Goal: Transaction & Acquisition: Book appointment/travel/reservation

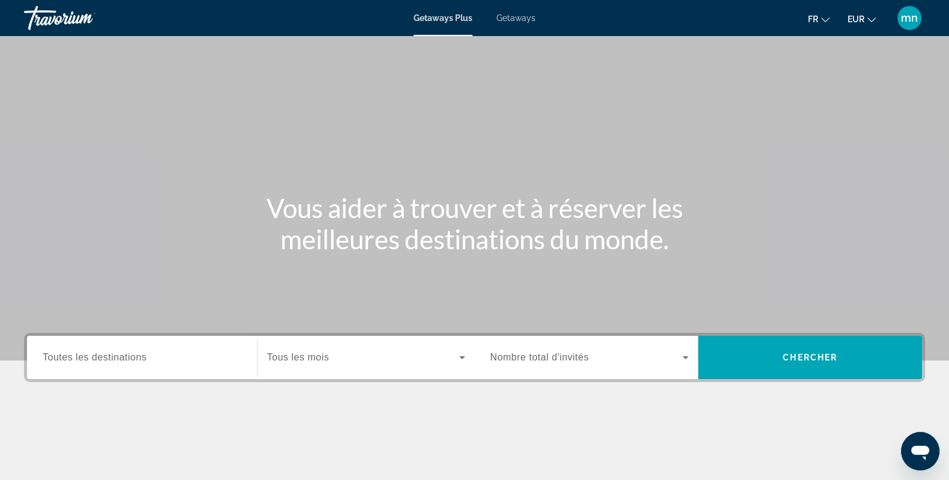
click at [133, 350] on input "Destination Toutes les destinations" at bounding box center [142, 357] width 199 height 14
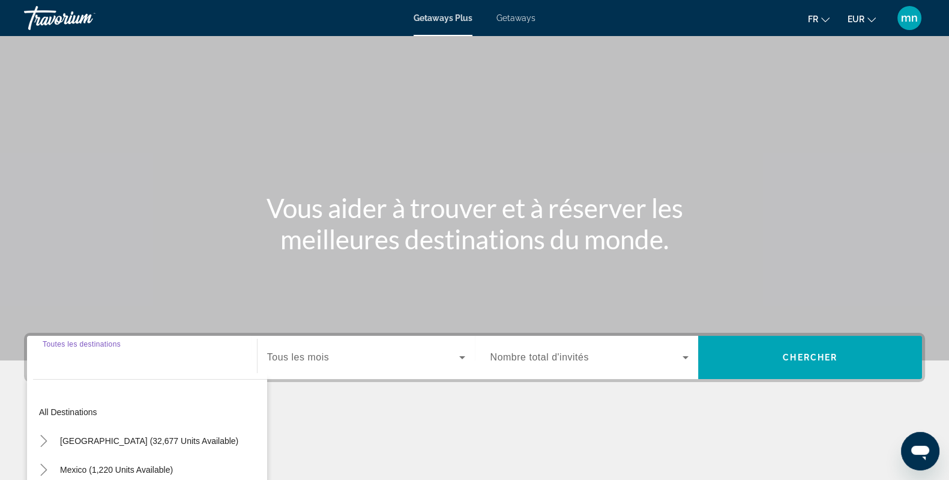
click at [511, 11] on div "Getaways Plus Getaways fr English Español Français Italiano Português русский E…" at bounding box center [474, 17] width 949 height 31
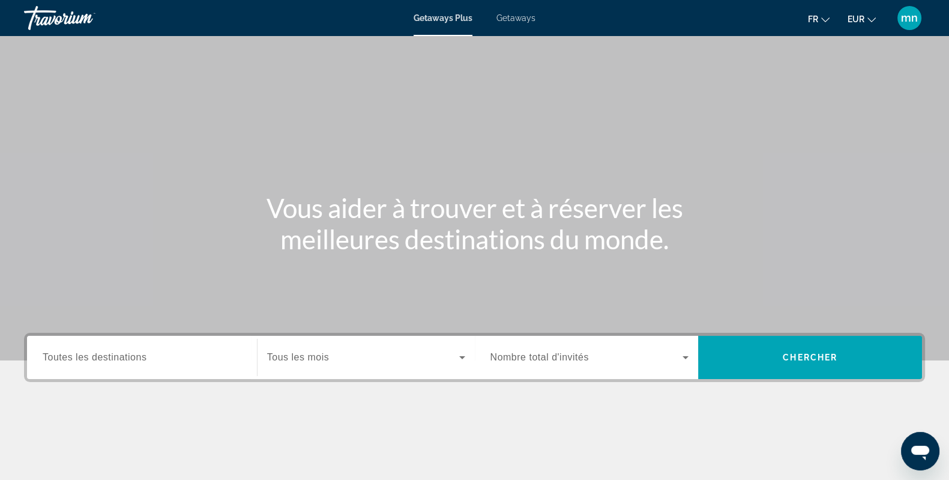
click at [511, 21] on span "Getaways" at bounding box center [515, 18] width 39 height 10
click at [159, 347] on div "Search widget" at bounding box center [142, 357] width 199 height 34
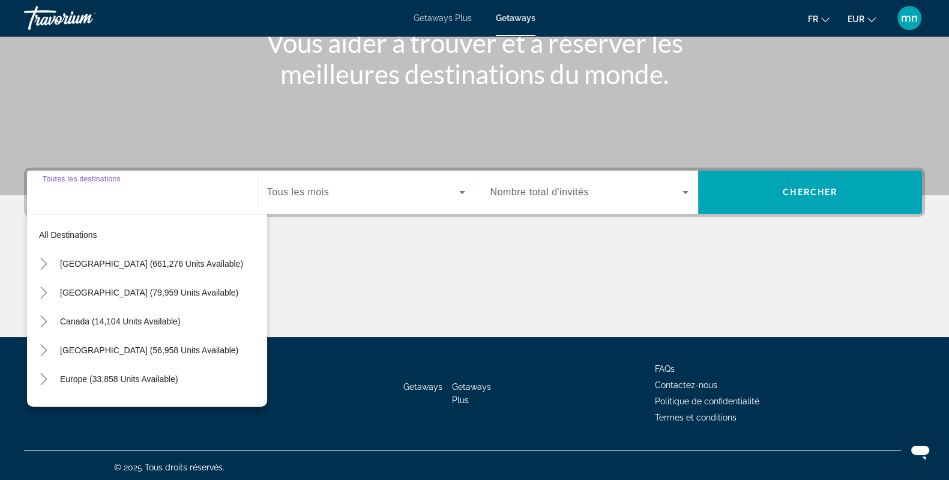
scroll to position [169, 0]
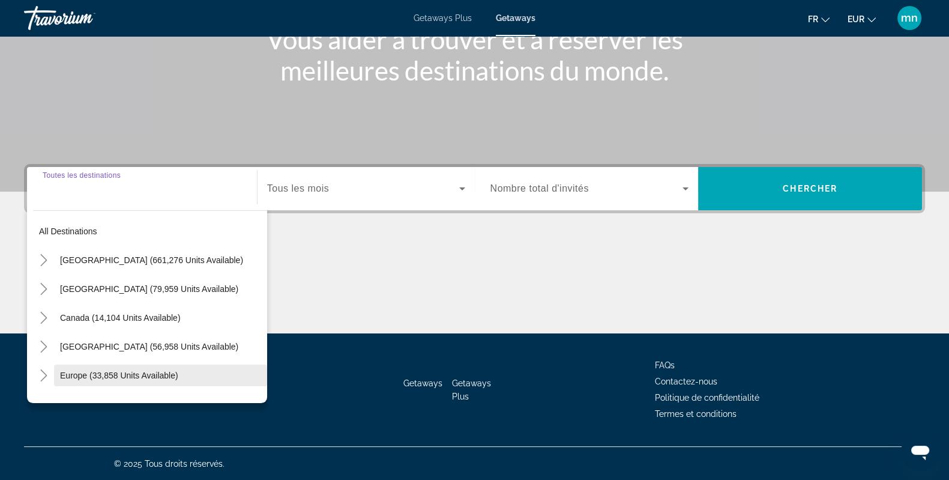
click at [121, 380] on span "Search widget" at bounding box center [160, 375] width 213 height 29
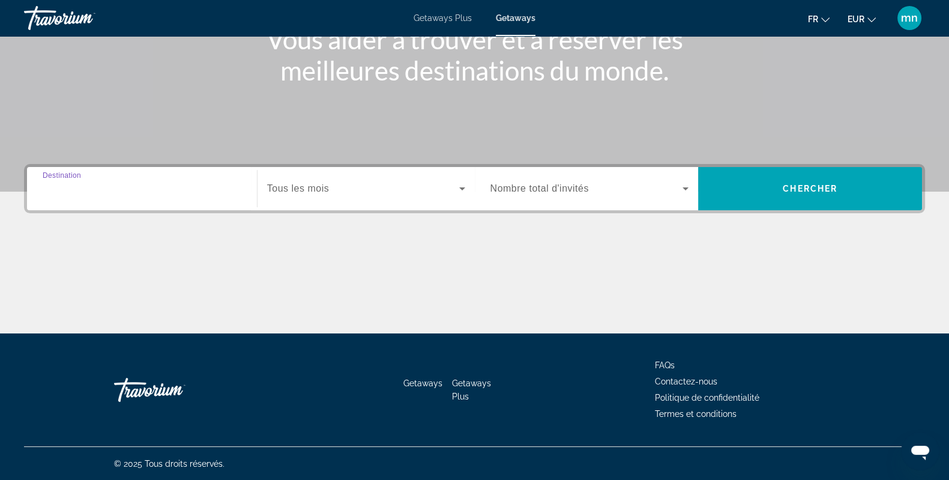
type input "**********"
click at [318, 179] on div "Search widget" at bounding box center [366, 189] width 198 height 34
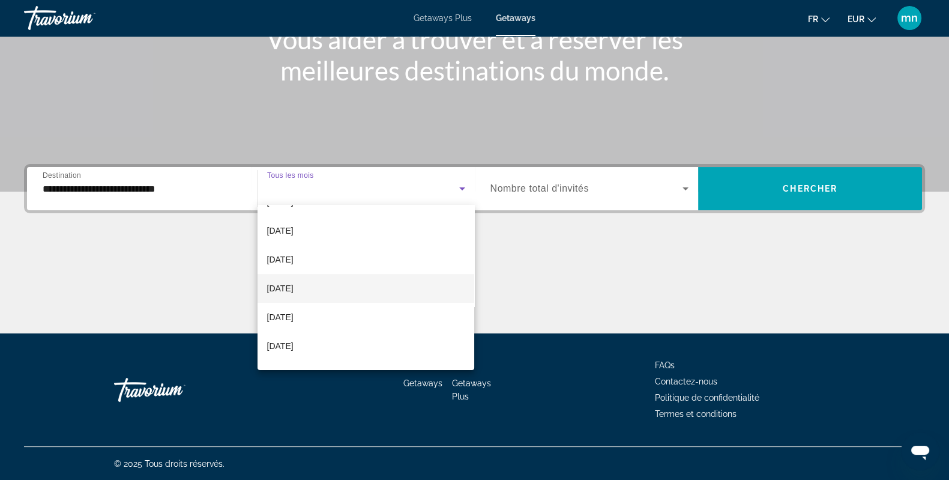
scroll to position [74, 0]
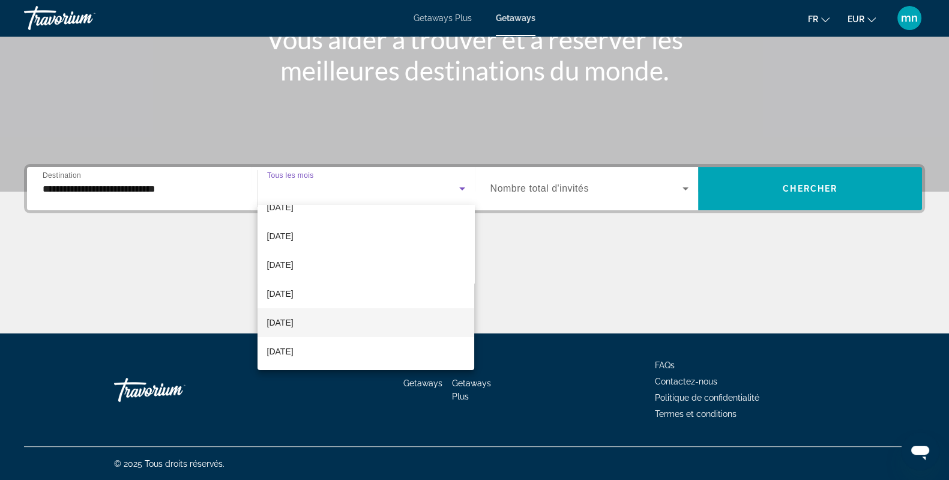
click at [293, 319] on span "[DATE]" at bounding box center [280, 322] width 26 height 14
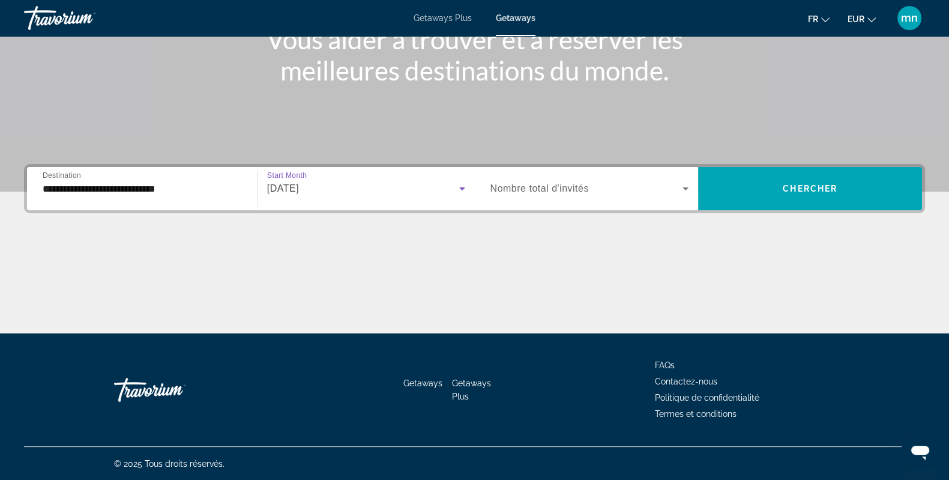
click at [564, 187] on span "Nombre total d'invités" at bounding box center [539, 188] width 98 height 10
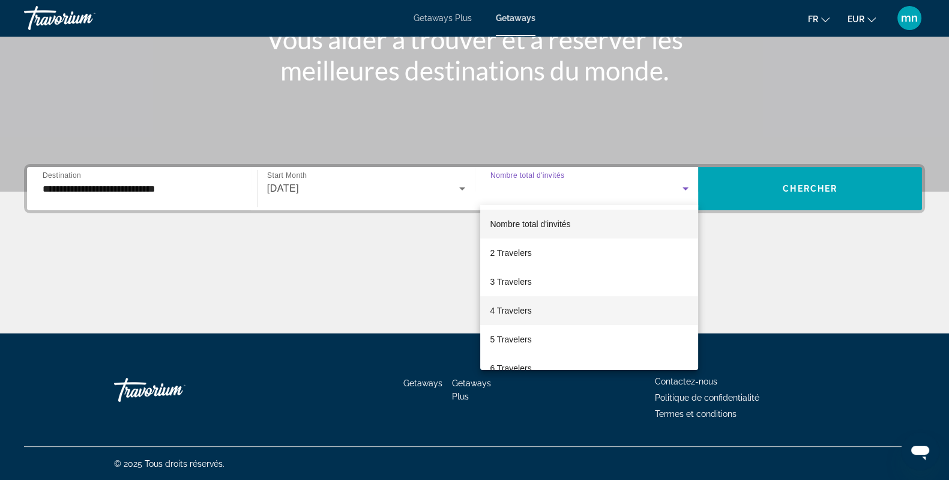
click at [572, 307] on mat-option "4 Travelers" at bounding box center [589, 310] width 218 height 29
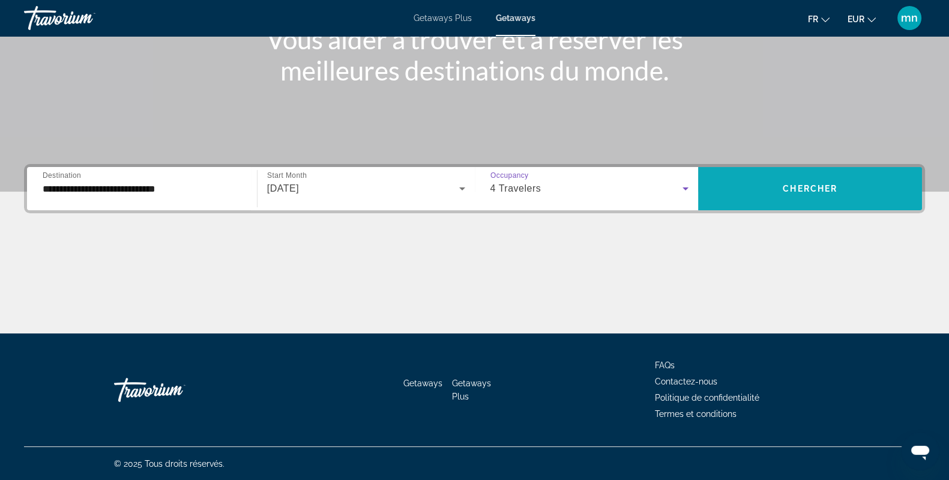
click at [788, 175] on span "Search widget" at bounding box center [810, 188] width 224 height 29
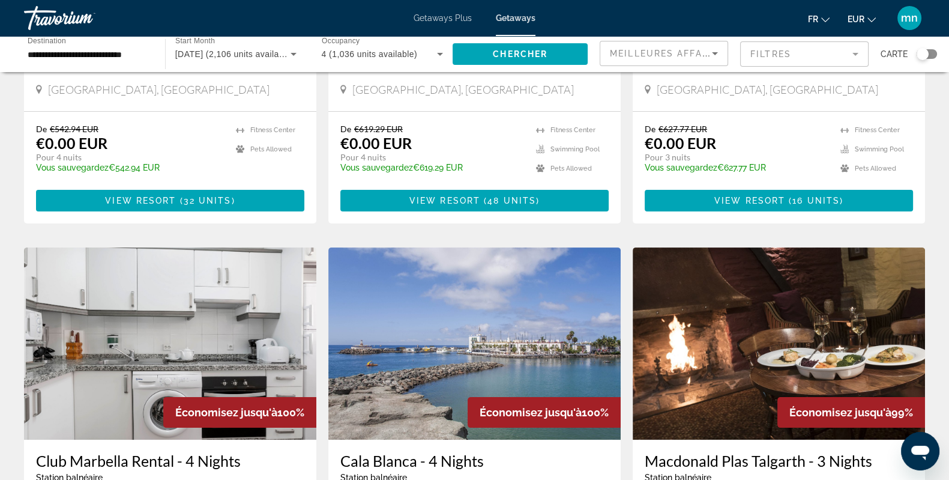
scroll to position [299, 0]
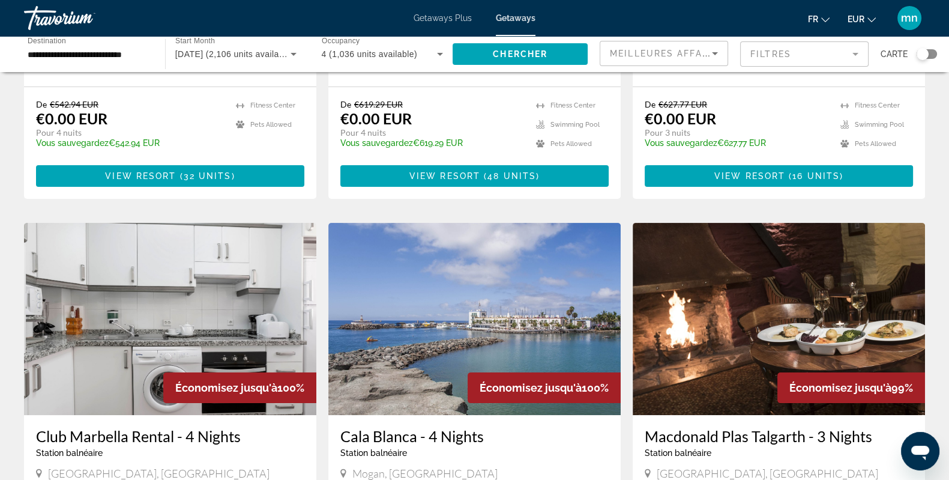
click at [853, 56] on div "Search widget" at bounding box center [926, 54] width 20 height 10
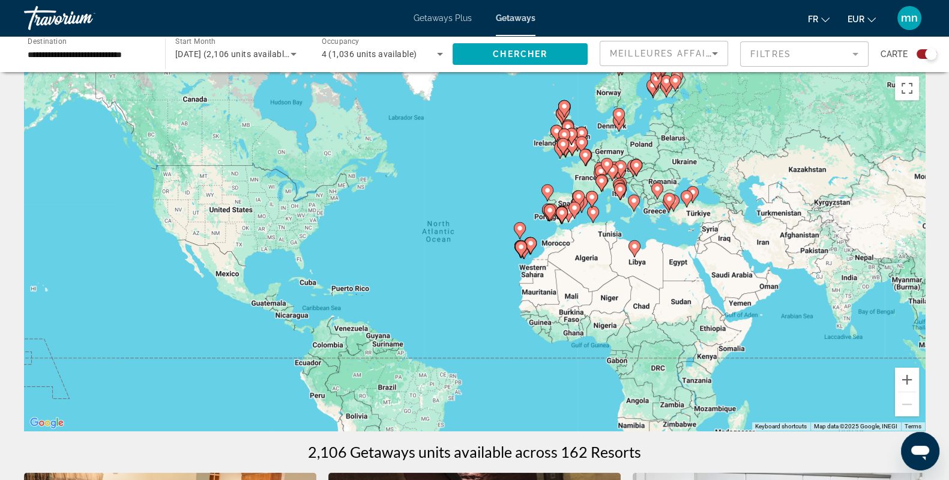
scroll to position [0, 0]
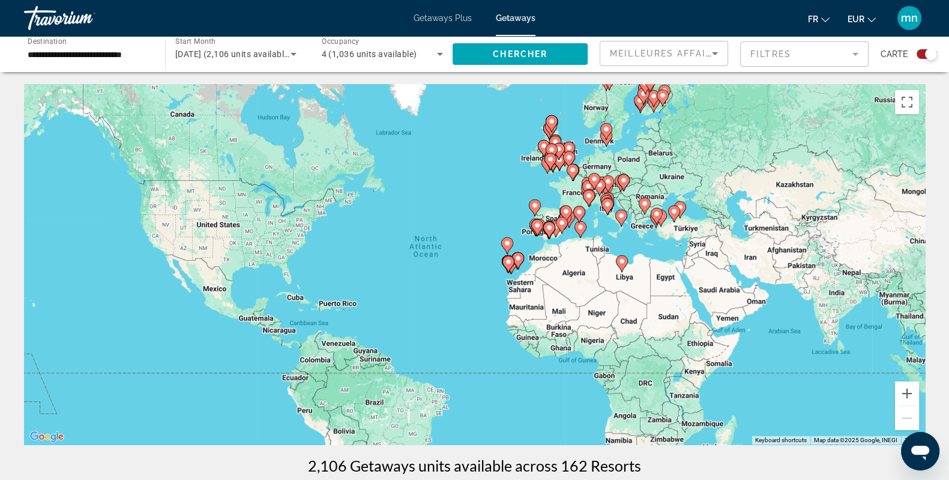
drag, startPoint x: 556, startPoint y: 189, endPoint x: 489, endPoint y: 193, distance: 67.3
click at [489, 193] on div "To activate drag with keyboard, press Alt + Enter. Once in keyboard drag state,…" at bounding box center [474, 264] width 901 height 360
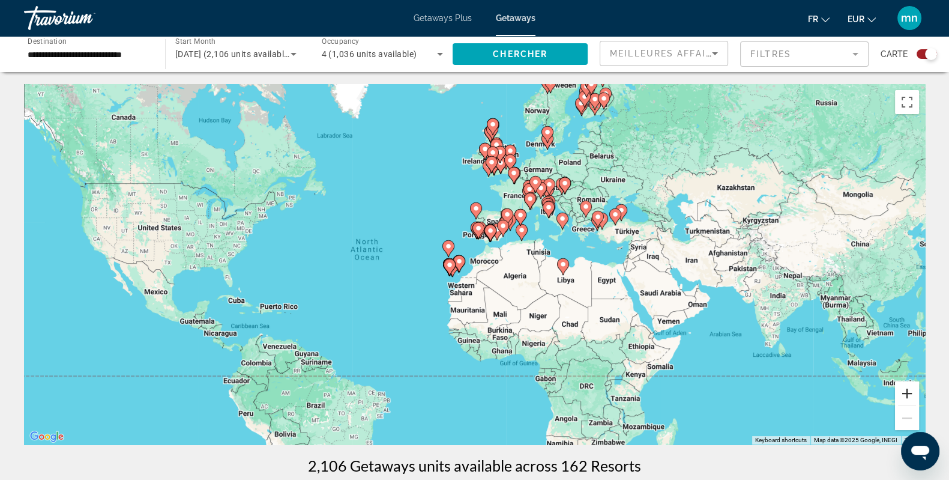
click at [853, 394] on button "Zoom in" at bounding box center [907, 393] width 24 height 24
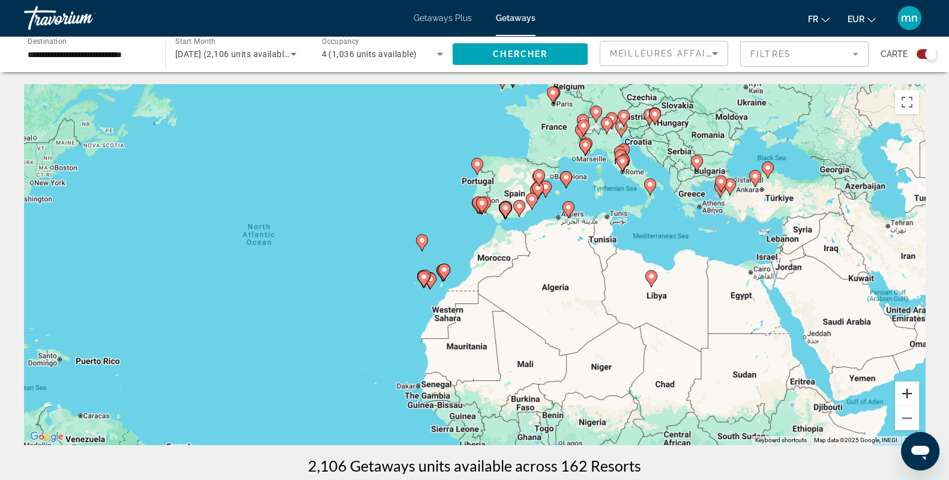
click at [853, 394] on button "Zoom in" at bounding box center [907, 393] width 24 height 24
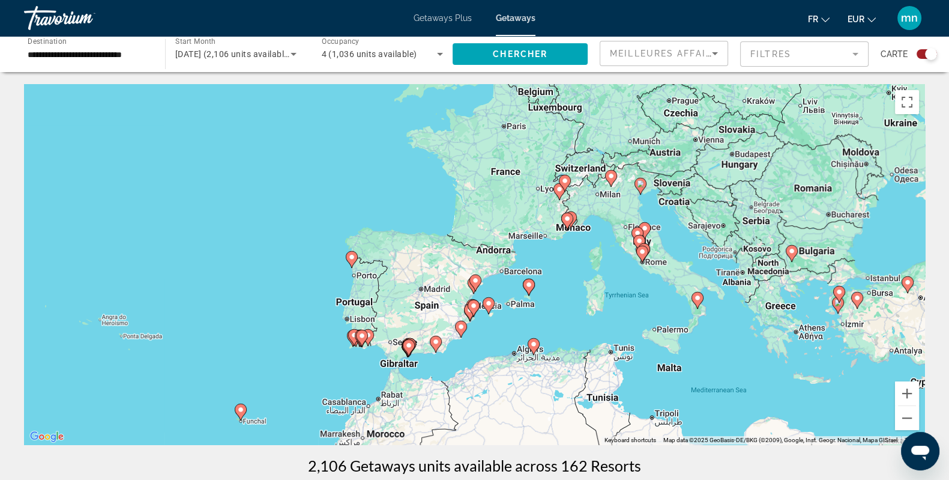
drag, startPoint x: 653, startPoint y: 164, endPoint x: 508, endPoint y: 362, distance: 246.1
click at [508, 362] on div "To activate drag with keyboard, press Alt + Enter. Once in keyboard drag state,…" at bounding box center [474, 264] width 901 height 360
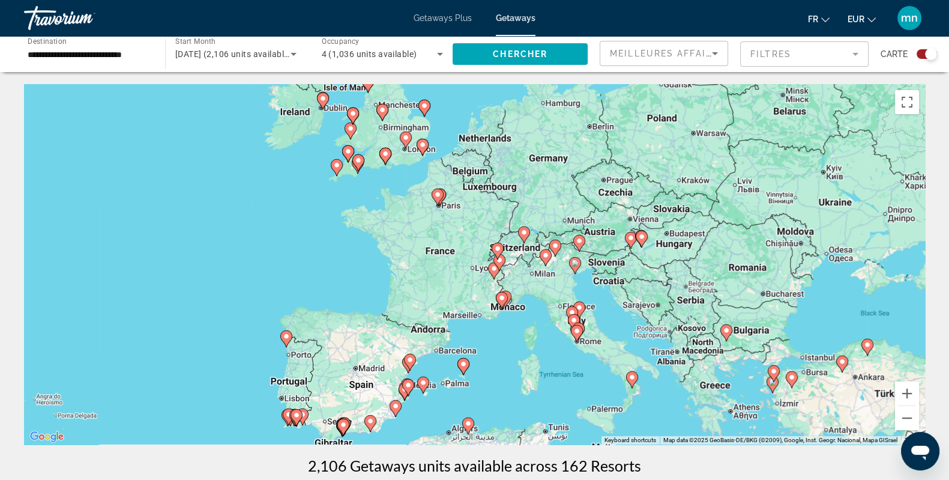
drag, startPoint x: 588, startPoint y: 220, endPoint x: 540, endPoint y: 283, distance: 78.7
click at [540, 283] on div "To activate drag with keyboard, press Alt + Enter. Once in keyboard drag state,…" at bounding box center [474, 264] width 901 height 360
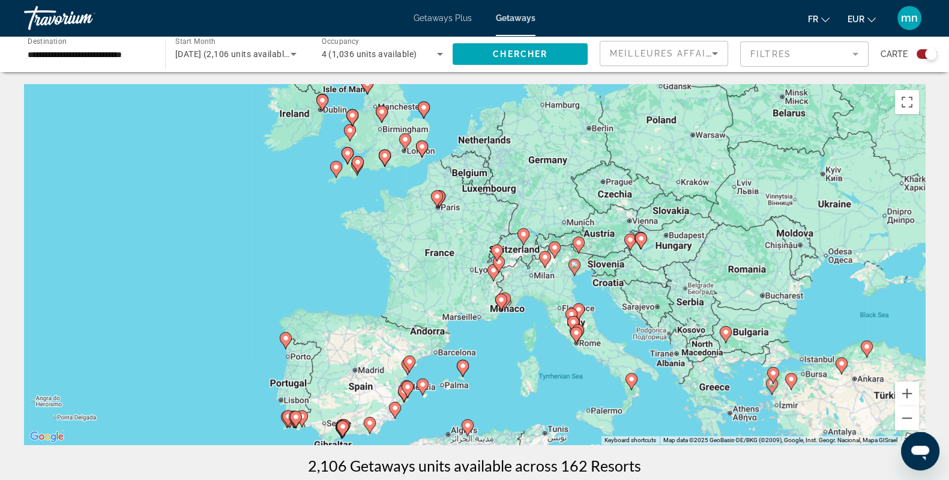
click at [576, 266] on image "Main content" at bounding box center [574, 264] width 7 height 7
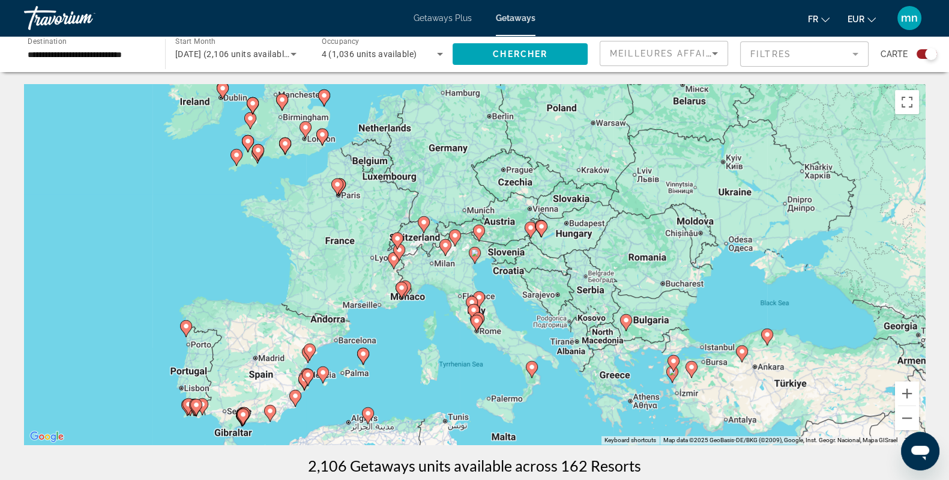
click at [477, 249] on image "Main content" at bounding box center [474, 252] width 7 height 7
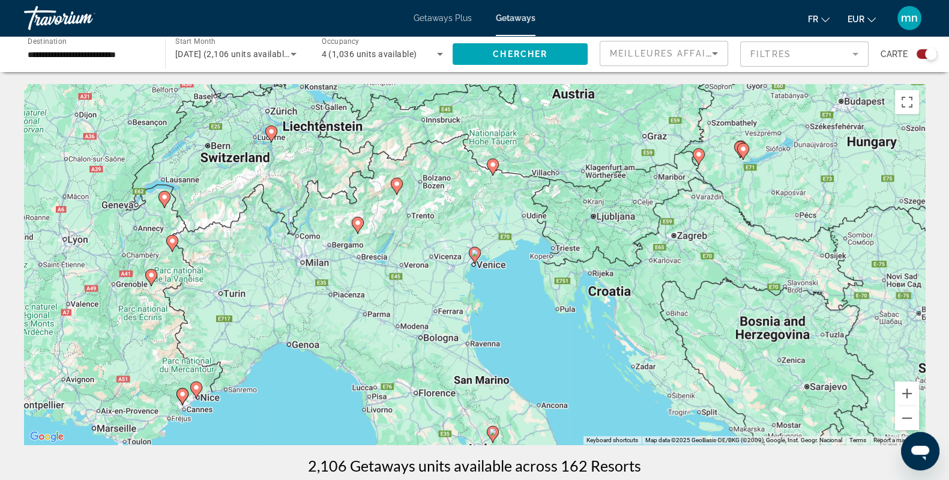
click at [477, 251] on image "Main content" at bounding box center [474, 252] width 7 height 7
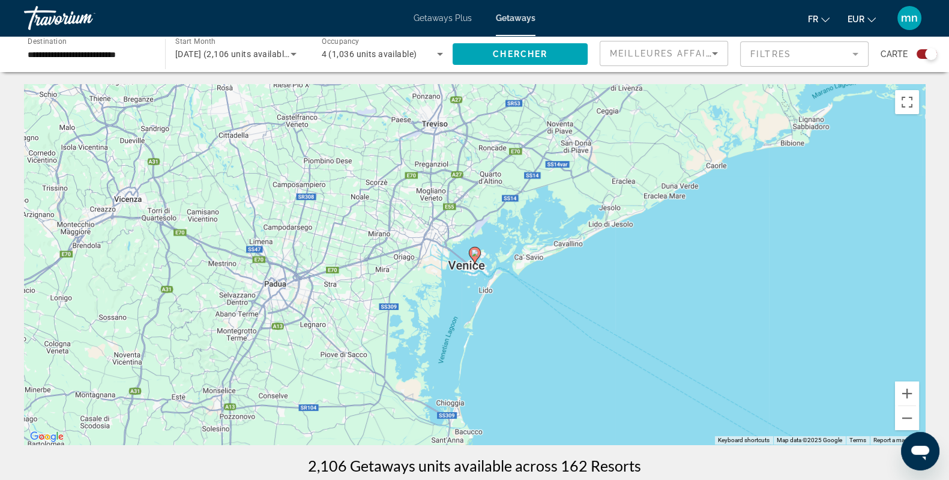
click at [474, 263] on icon "Main content" at bounding box center [475, 255] width 12 height 17
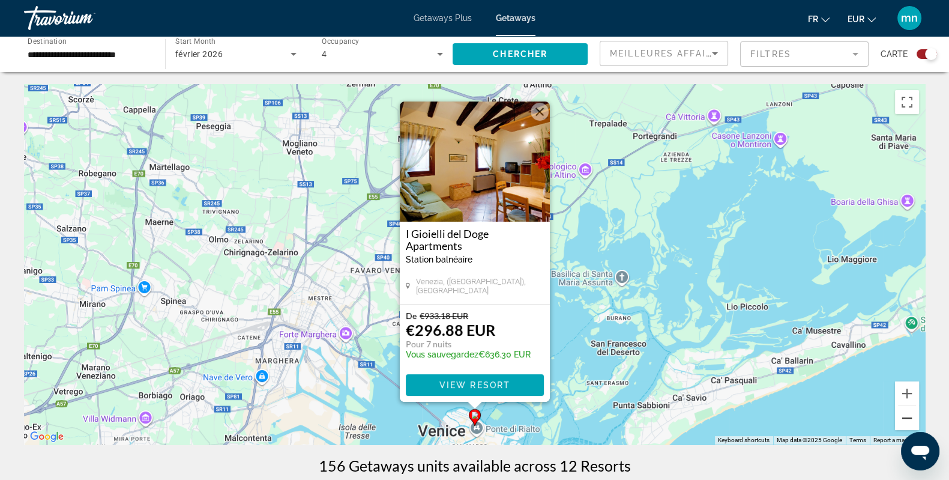
click at [853, 418] on button "Zoom out" at bounding box center [907, 418] width 24 height 24
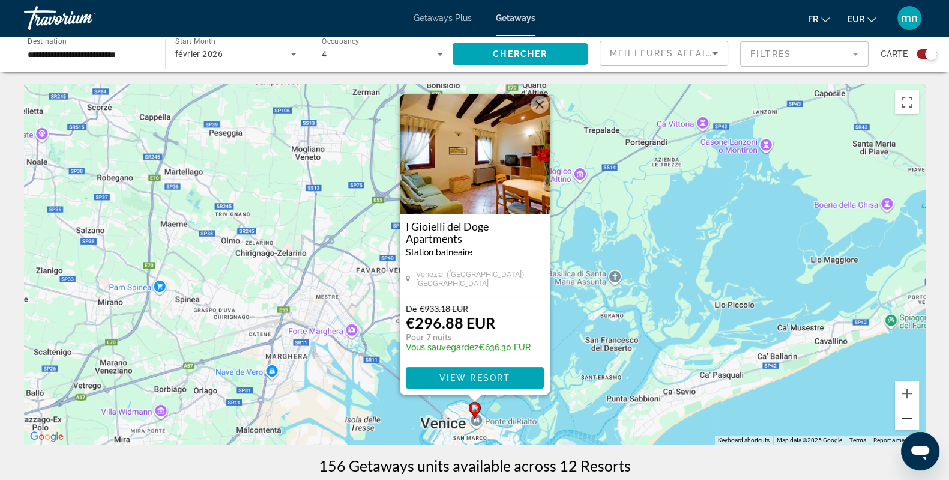
click at [853, 418] on button "Zoom out" at bounding box center [907, 418] width 24 height 24
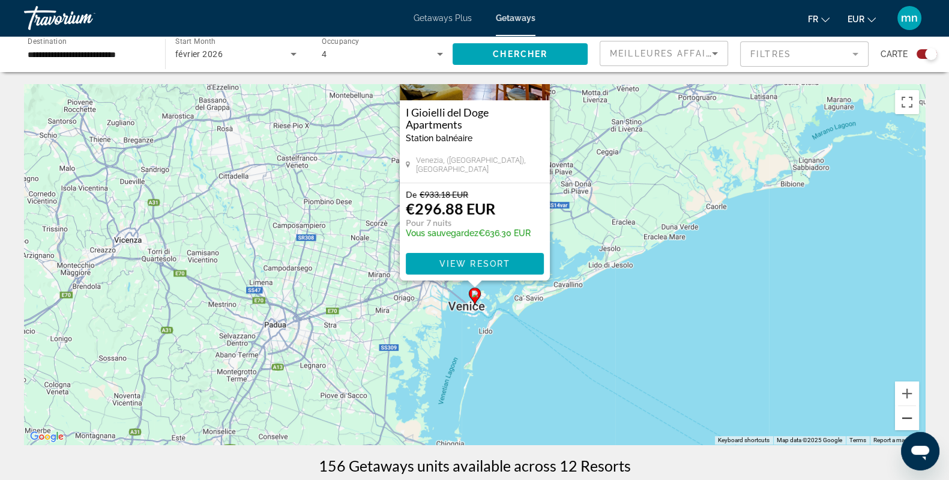
click at [853, 418] on button "Zoom out" at bounding box center [907, 418] width 24 height 24
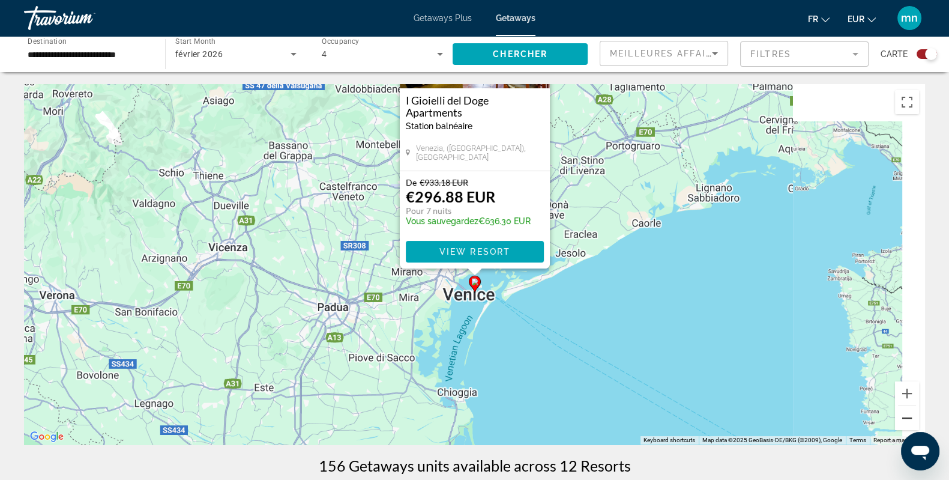
click at [853, 418] on button "Zoom out" at bounding box center [907, 418] width 24 height 24
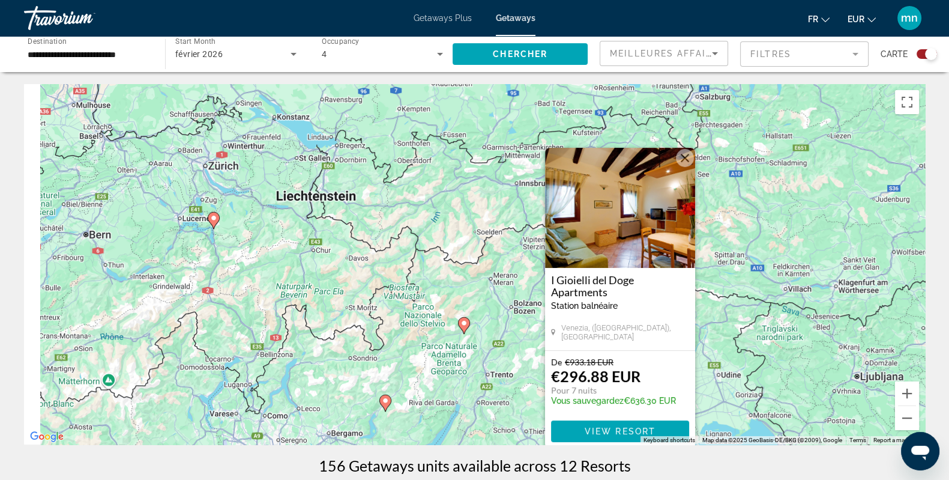
drag, startPoint x: 275, startPoint y: 214, endPoint x: 426, endPoint y: 415, distance: 250.7
click at [426, 415] on div "To activate drag with keyboard, press Alt + Enter. Once in keyboard drag state,…" at bounding box center [474, 264] width 901 height 360
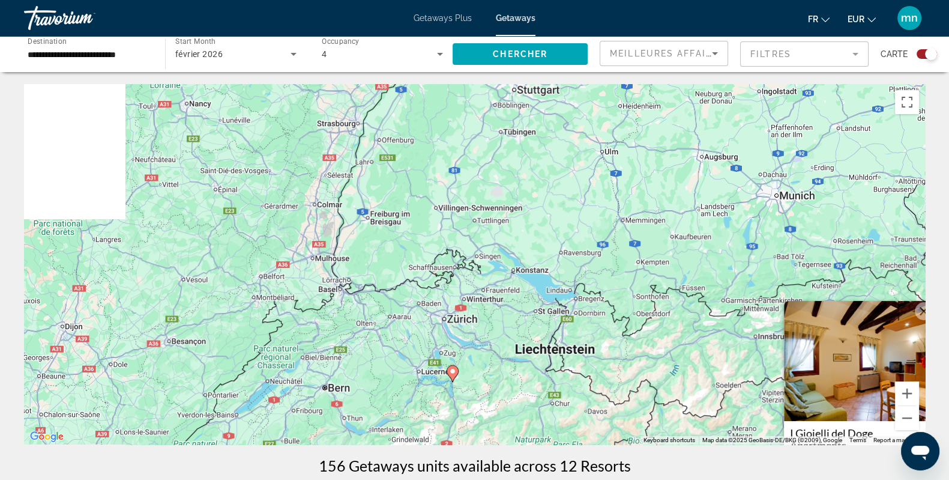
drag, startPoint x: 357, startPoint y: 280, endPoint x: 598, endPoint y: 436, distance: 287.3
click at [598, 425] on div "To activate drag with keyboard, press Alt + Enter. Once in keyboard drag state,…" at bounding box center [474, 264] width 901 height 360
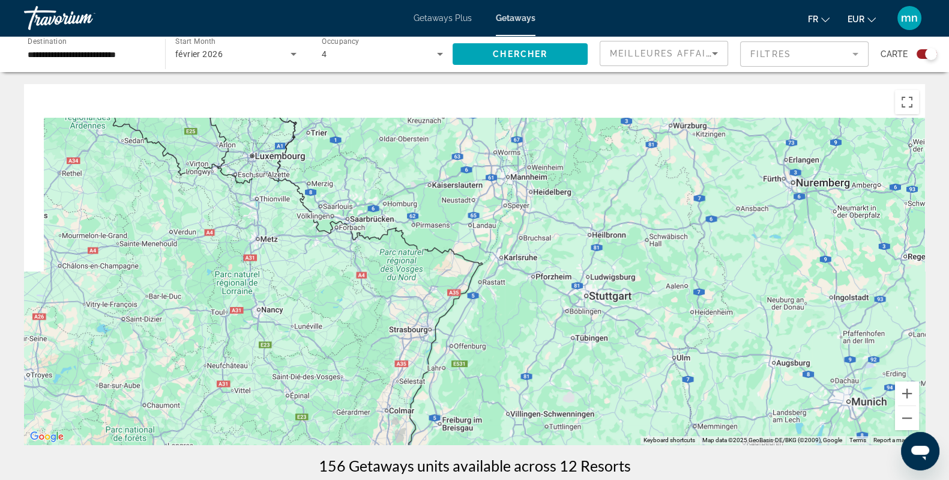
drag, startPoint x: 485, startPoint y: 142, endPoint x: 567, endPoint y: 418, distance: 288.4
click at [567, 419] on div "To activate drag with keyboard, press Alt + Enter. Once in keyboard drag state,…" at bounding box center [474, 264] width 901 height 360
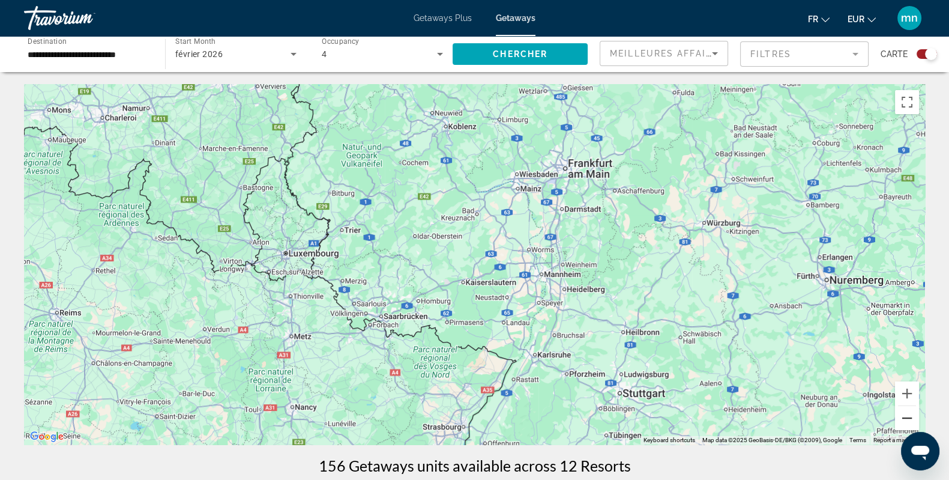
click at [853, 420] on button "Zoom out" at bounding box center [907, 418] width 24 height 24
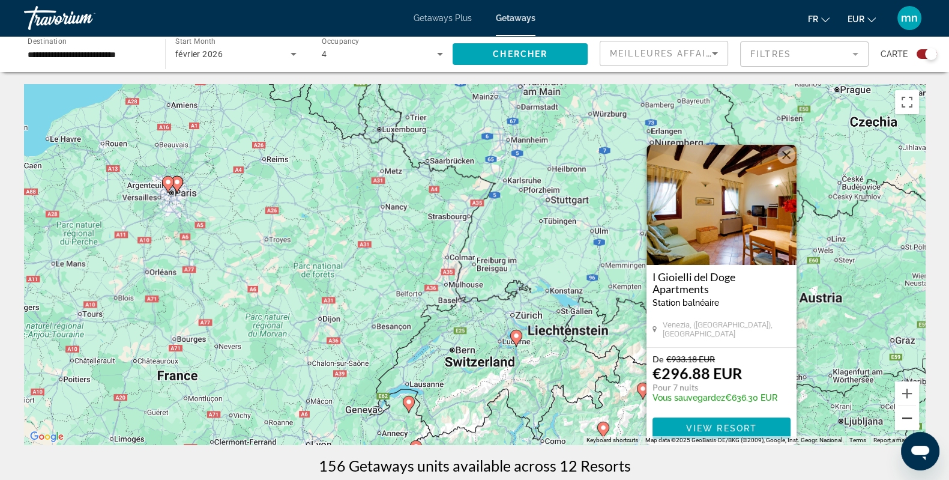
click at [853, 420] on button "Zoom out" at bounding box center [907, 418] width 24 height 24
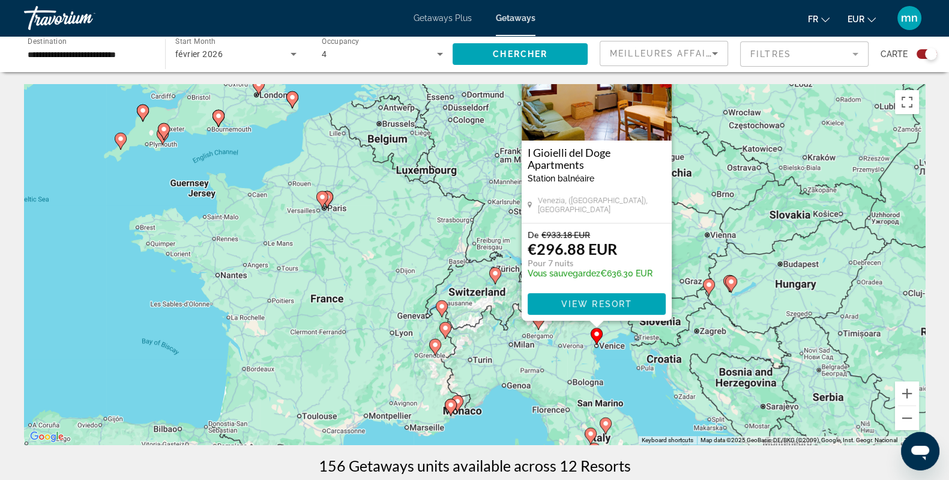
click at [732, 281] on image "Main content" at bounding box center [730, 281] width 7 height 7
type input "**********"
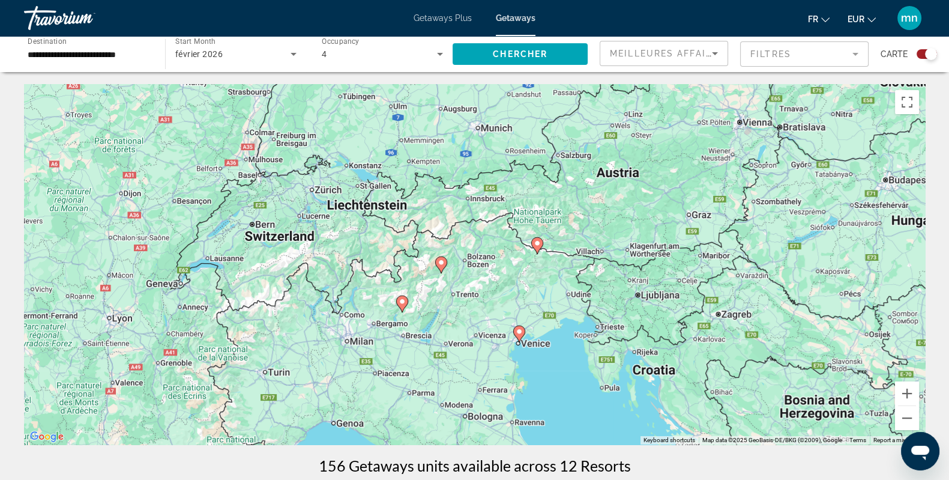
drag, startPoint x: 442, startPoint y: 299, endPoint x: 784, endPoint y: 268, distance: 344.1
click at [784, 268] on div "To activate drag with keyboard, press Alt + Enter. Once in keyboard drag state,…" at bounding box center [474, 264] width 901 height 360
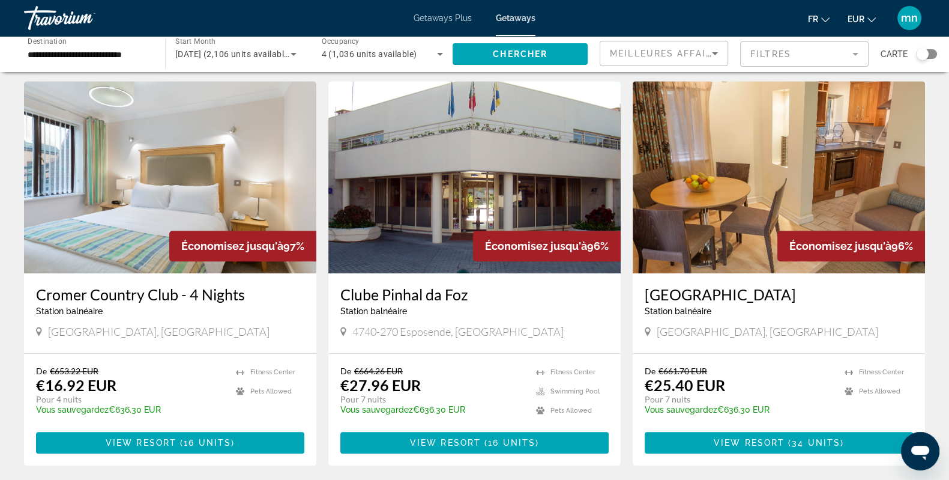
scroll to position [1350, 0]
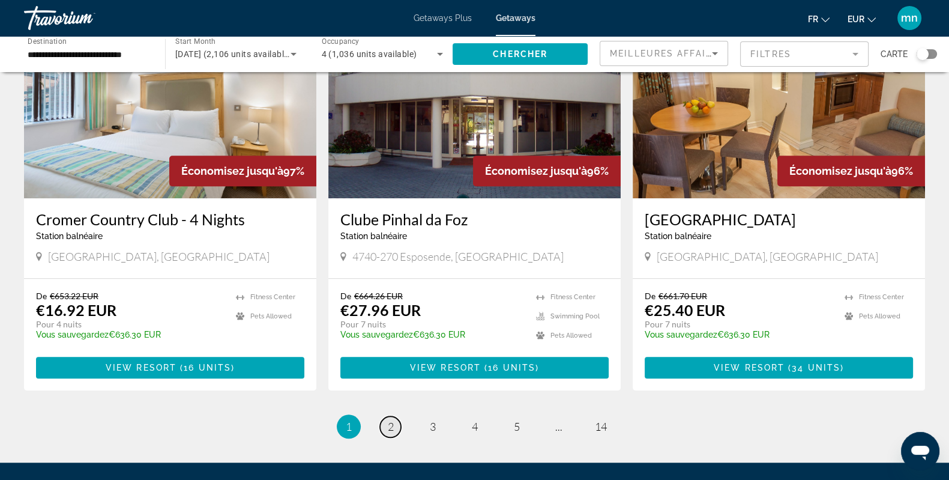
click at [394, 425] on link "page 2" at bounding box center [390, 426] width 21 height 21
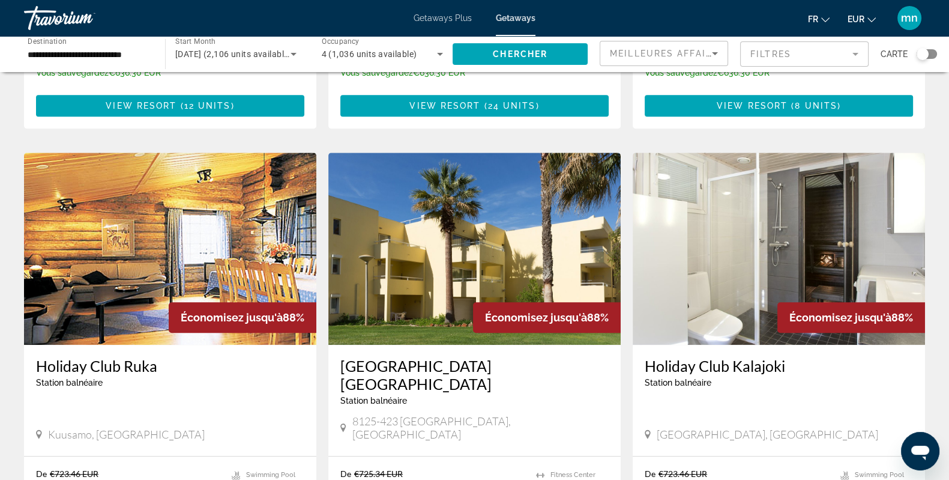
scroll to position [1461, 0]
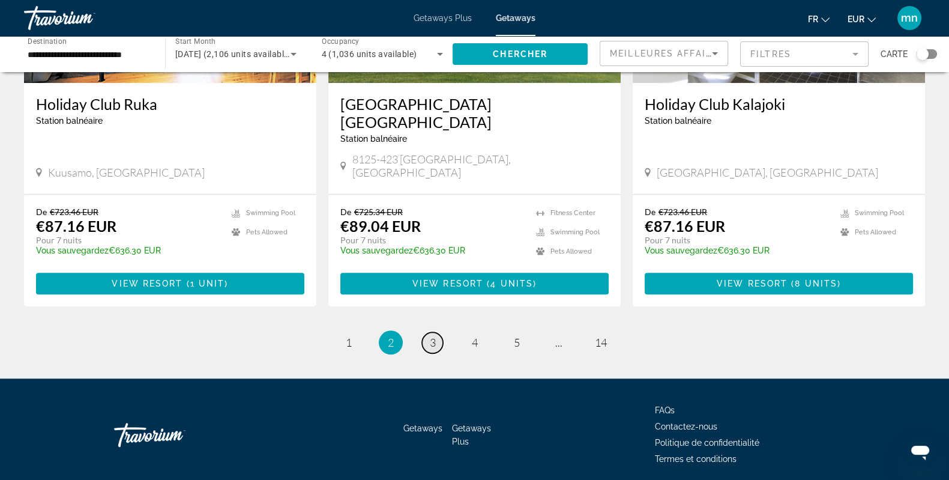
click at [428, 332] on link "page 3" at bounding box center [432, 342] width 21 height 21
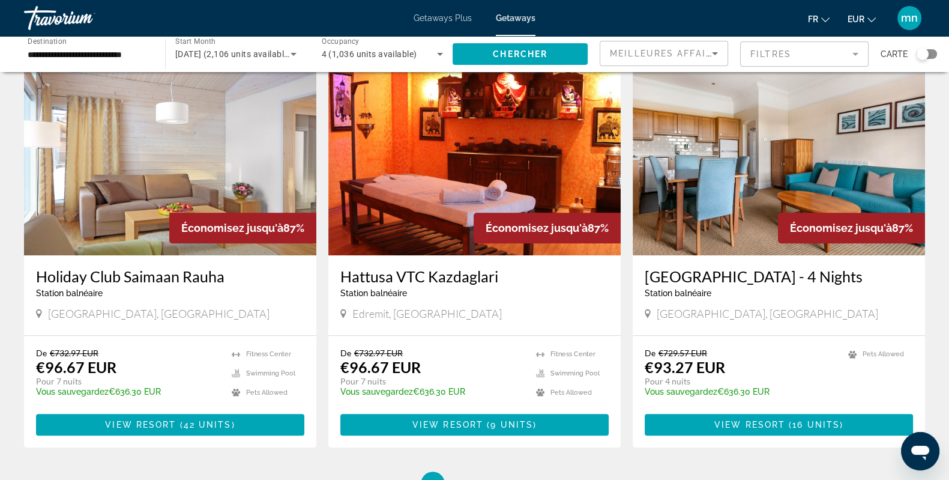
scroll to position [1350, 0]
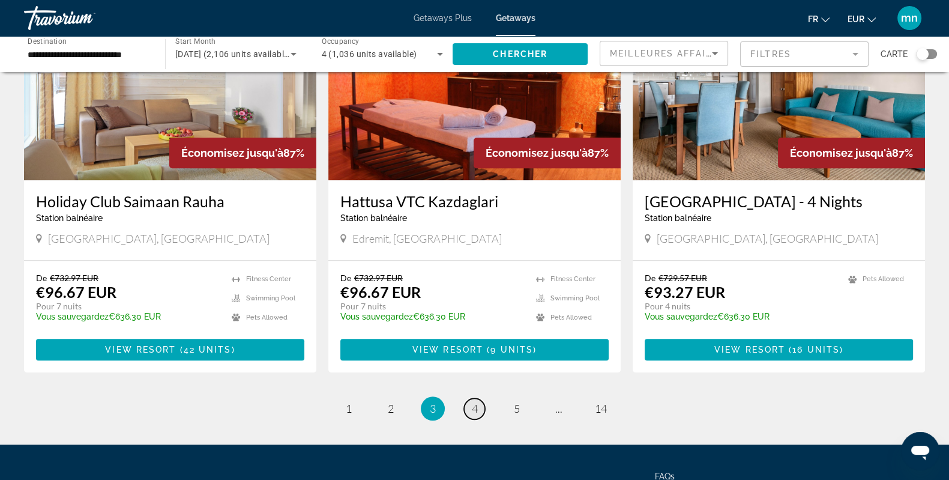
click at [472, 409] on span "4" at bounding box center [475, 407] width 6 height 13
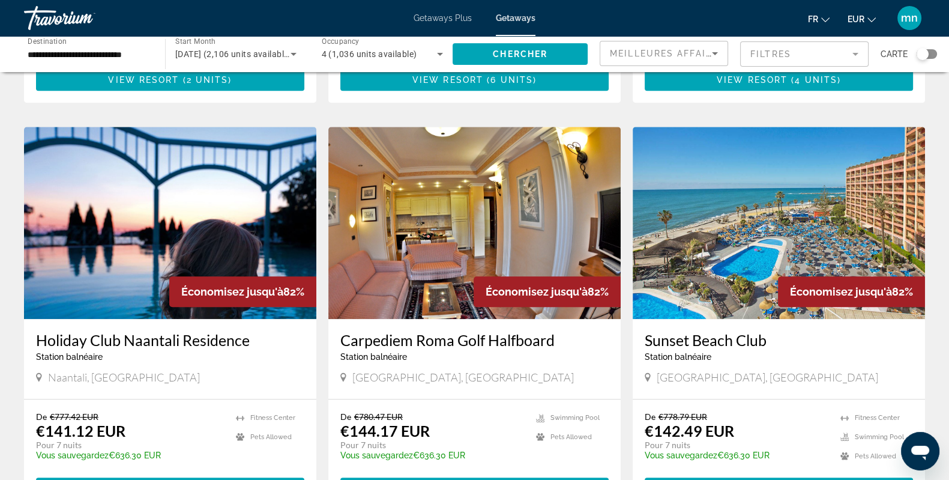
scroll to position [1275, 0]
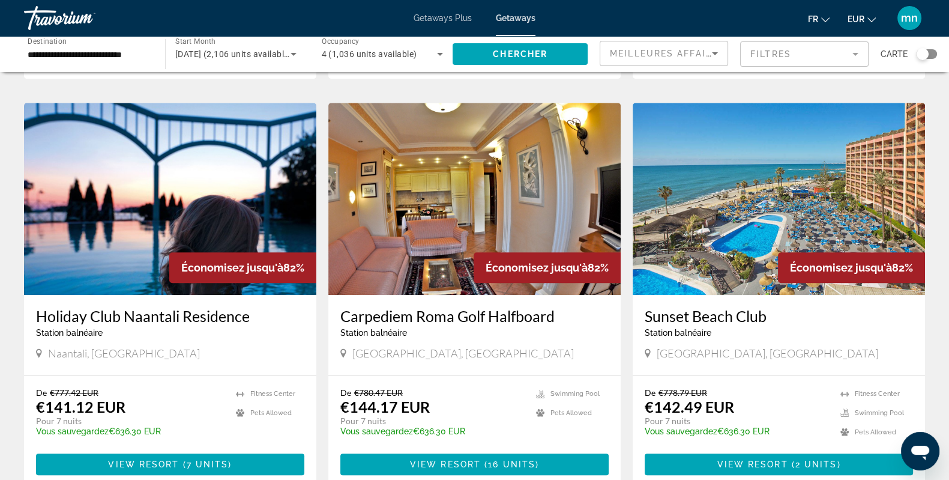
click at [496, 205] on img "Main content" at bounding box center [474, 199] width 292 height 192
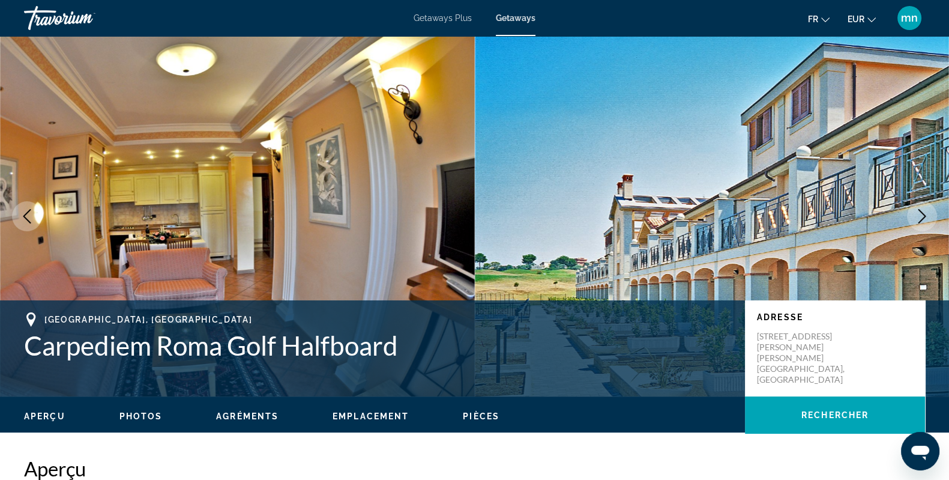
click at [853, 223] on button "Next image" at bounding box center [922, 216] width 30 height 30
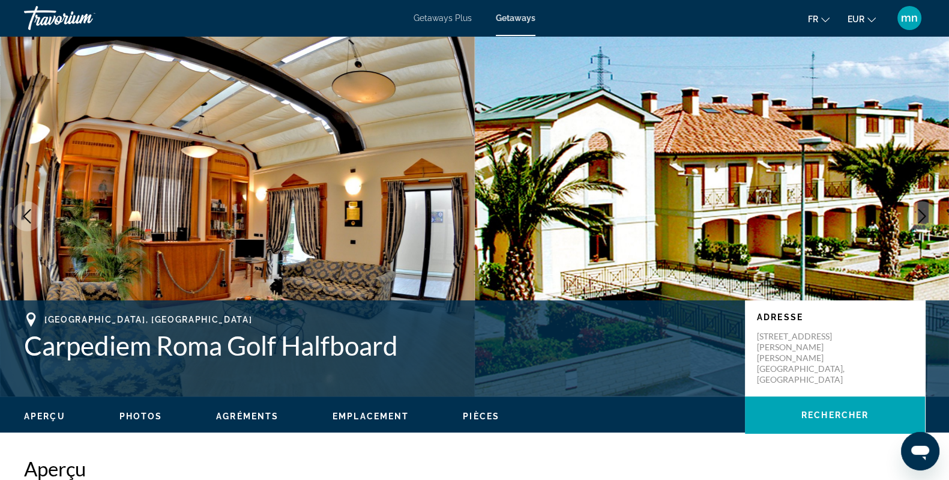
click at [853, 223] on button "Next image" at bounding box center [922, 216] width 30 height 30
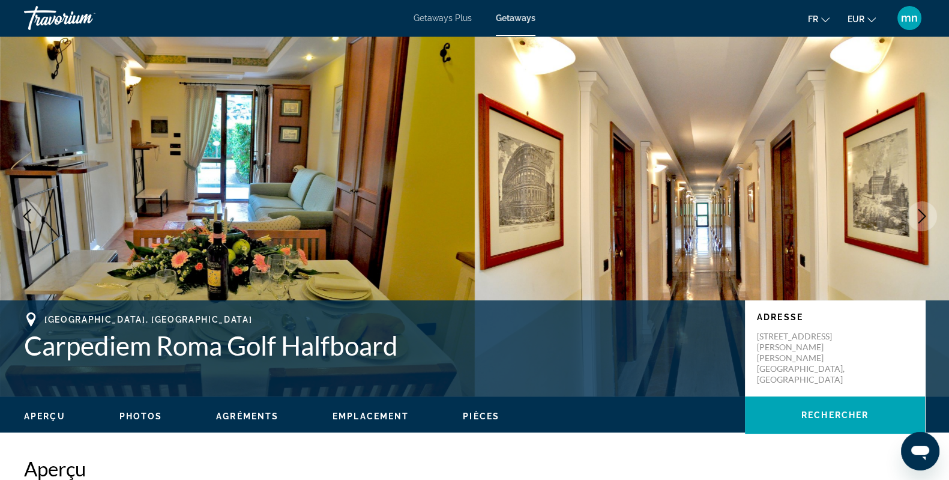
click at [853, 223] on button "Next image" at bounding box center [922, 216] width 30 height 30
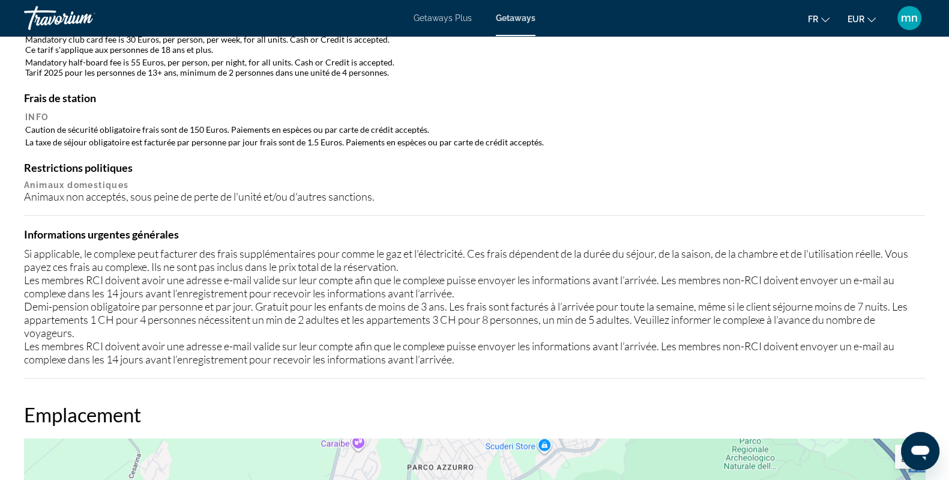
scroll to position [1650, 0]
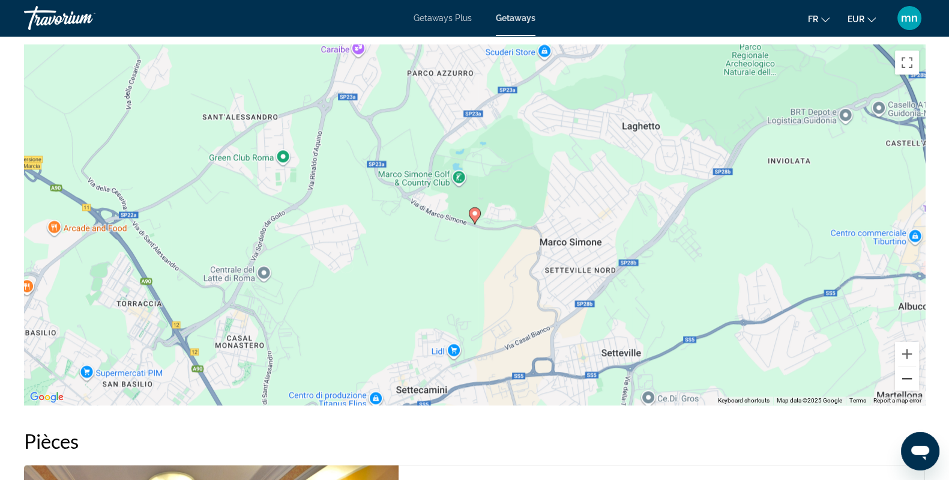
click at [853, 382] on button "Zoom out" at bounding box center [907, 378] width 24 height 24
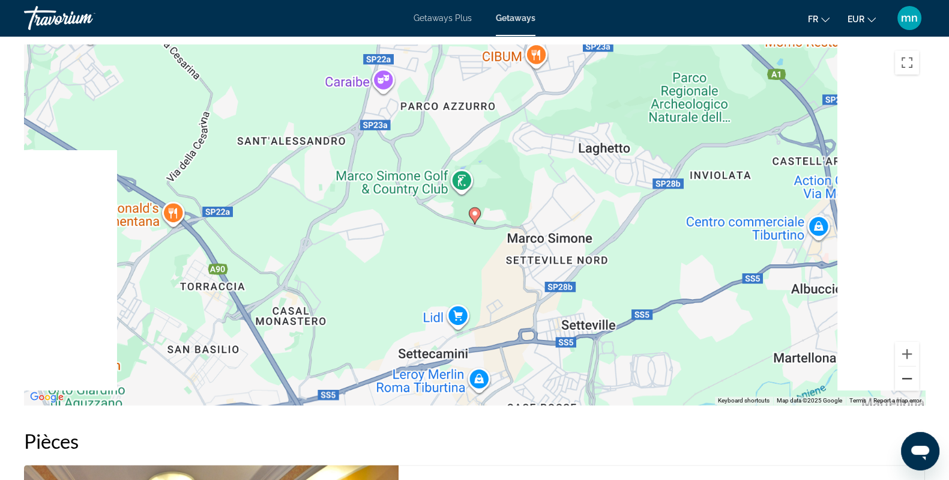
click at [853, 382] on button "Zoom out" at bounding box center [907, 378] width 24 height 24
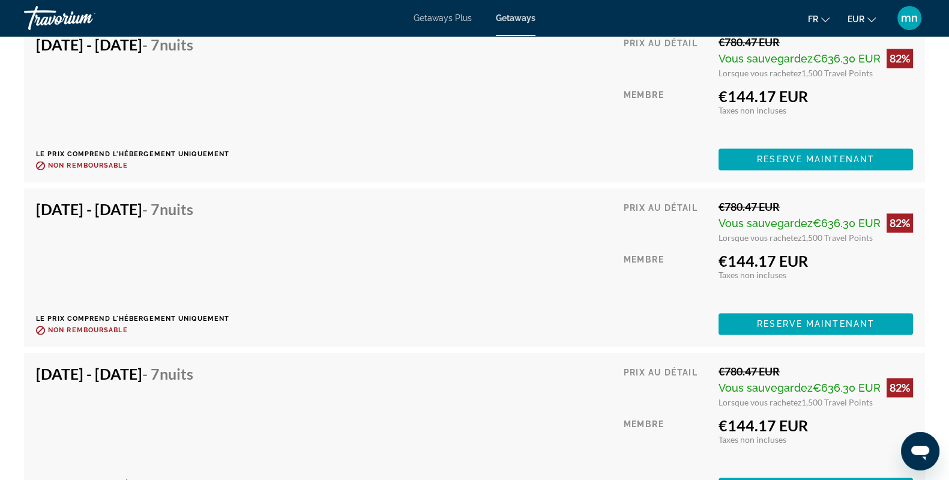
scroll to position [2476, 0]
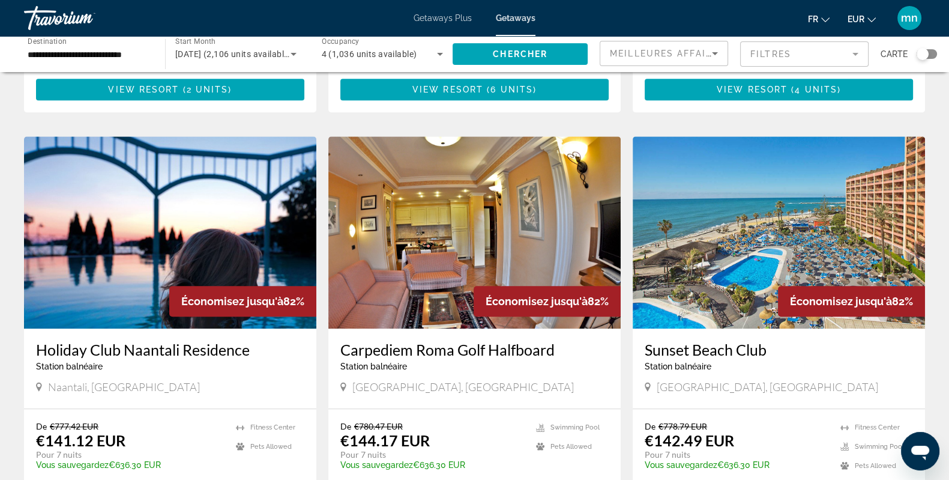
scroll to position [1236, 0]
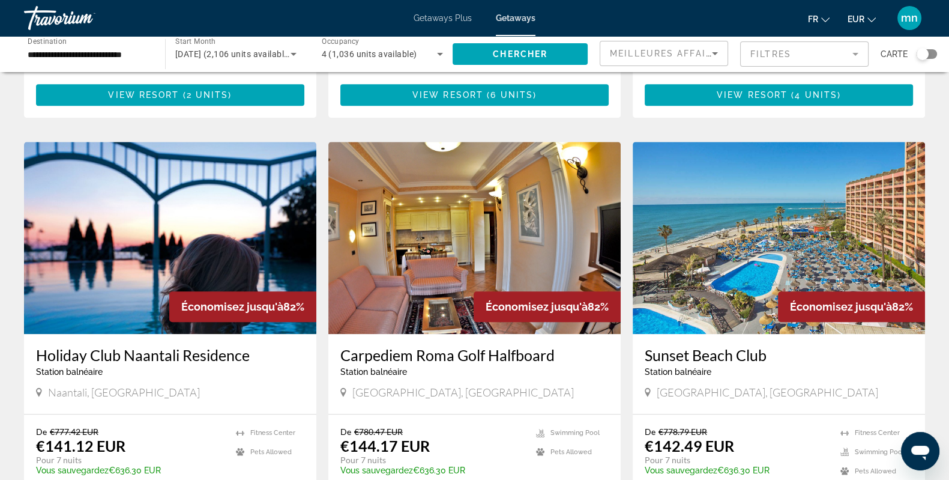
click at [738, 187] on img "Main content" at bounding box center [779, 238] width 292 height 192
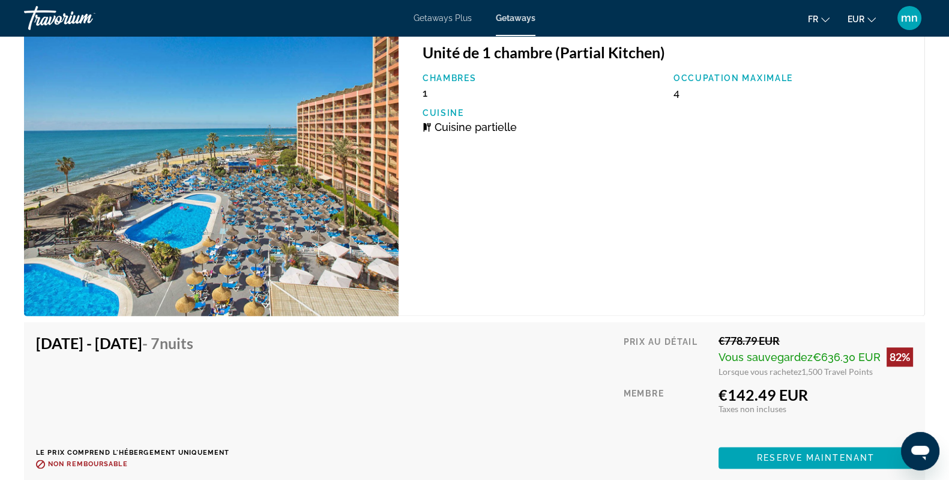
scroll to position [2250, 0]
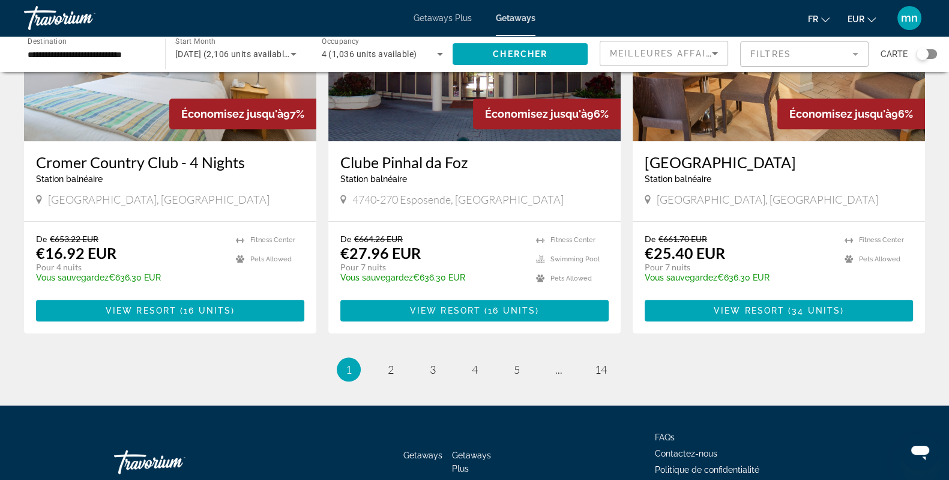
scroll to position [1479, 0]
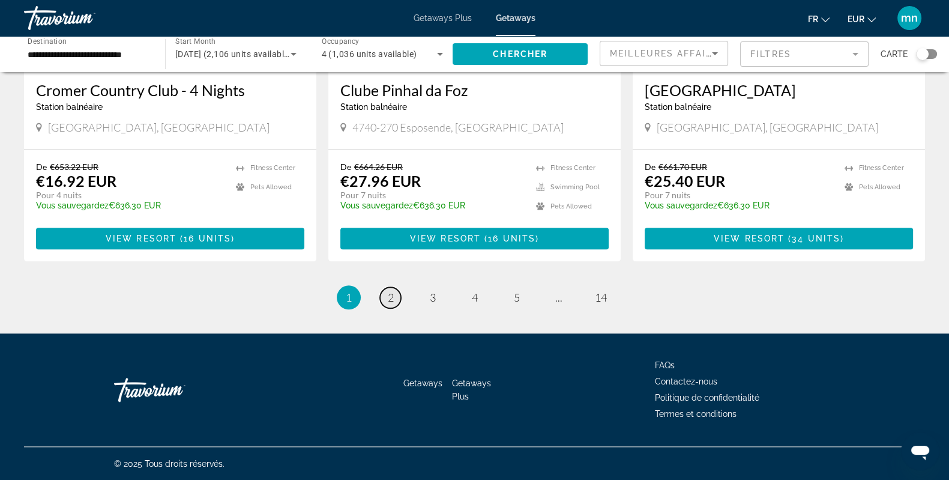
click at [386, 298] on link "page 2" at bounding box center [390, 297] width 21 height 21
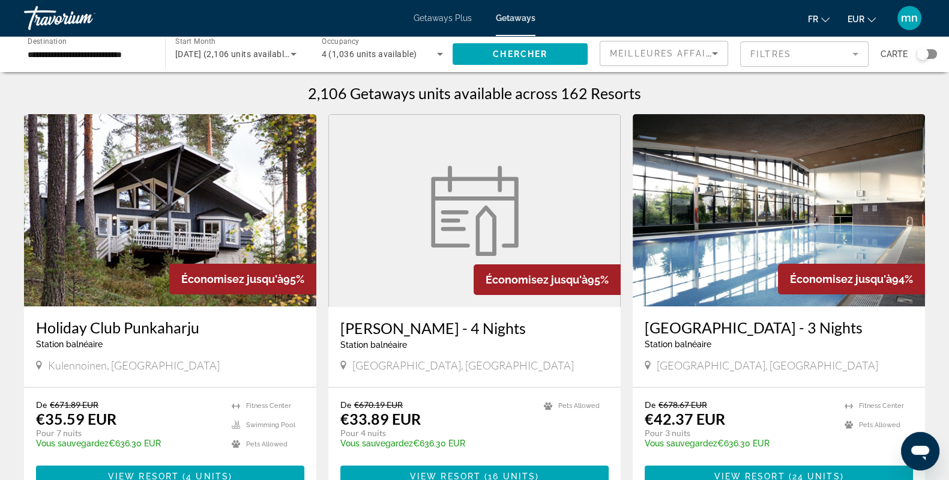
click at [129, 56] on input "**********" at bounding box center [89, 54] width 122 height 14
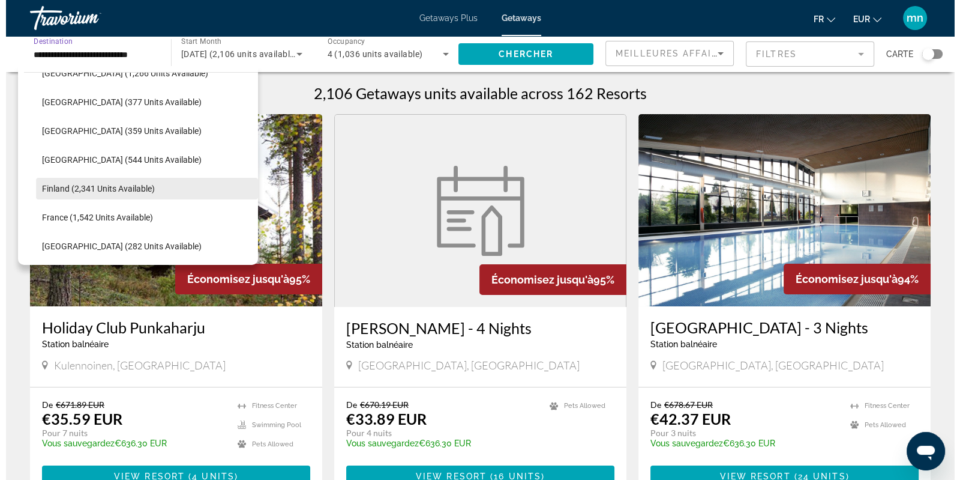
scroll to position [296, 0]
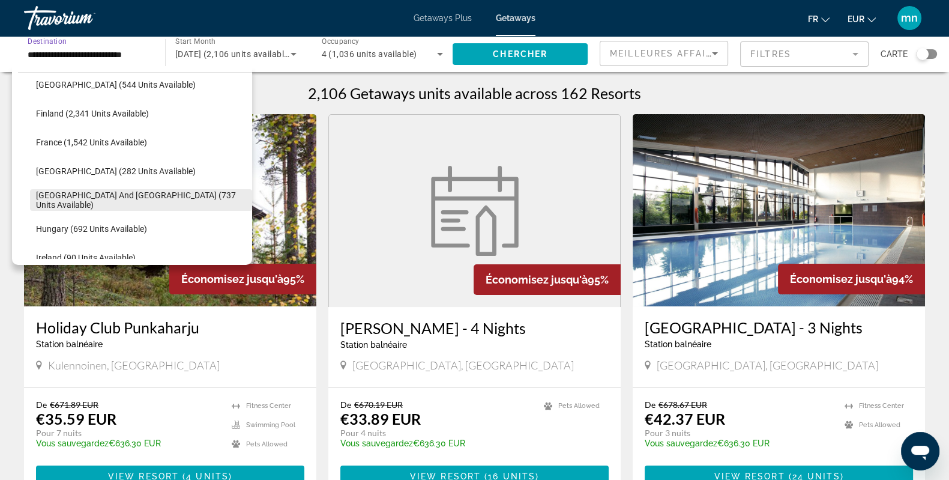
click at [111, 197] on span "[GEOGRAPHIC_DATA] and [GEOGRAPHIC_DATA] (737 units available)" at bounding box center [141, 199] width 210 height 19
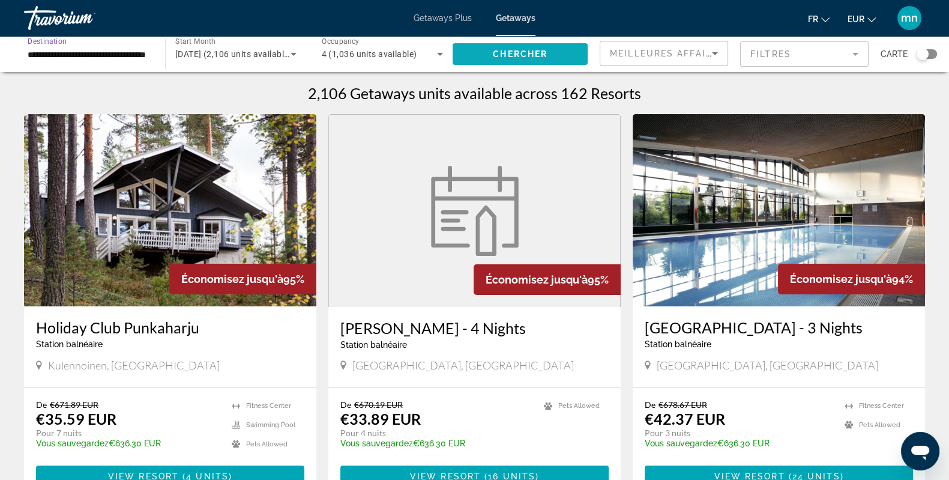
click at [525, 56] on span "Chercher" at bounding box center [520, 54] width 55 height 10
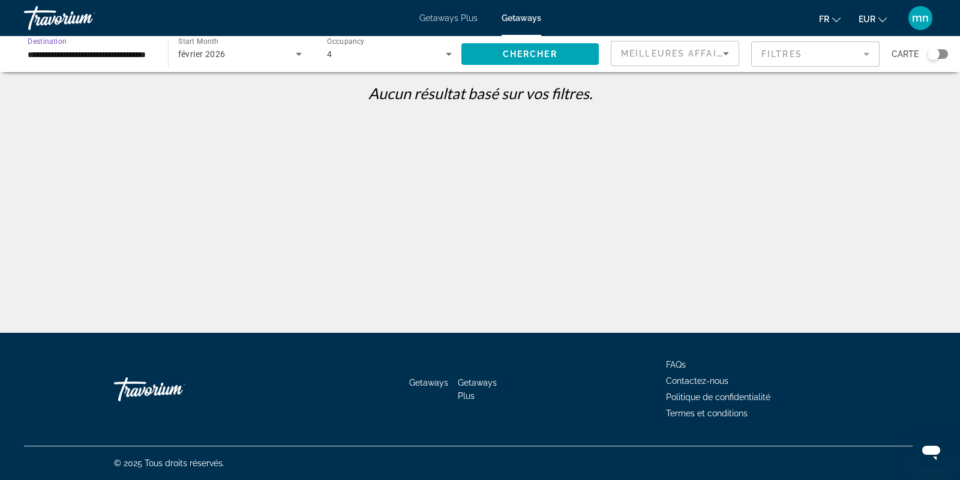
click at [115, 52] on input "**********" at bounding box center [90, 54] width 125 height 14
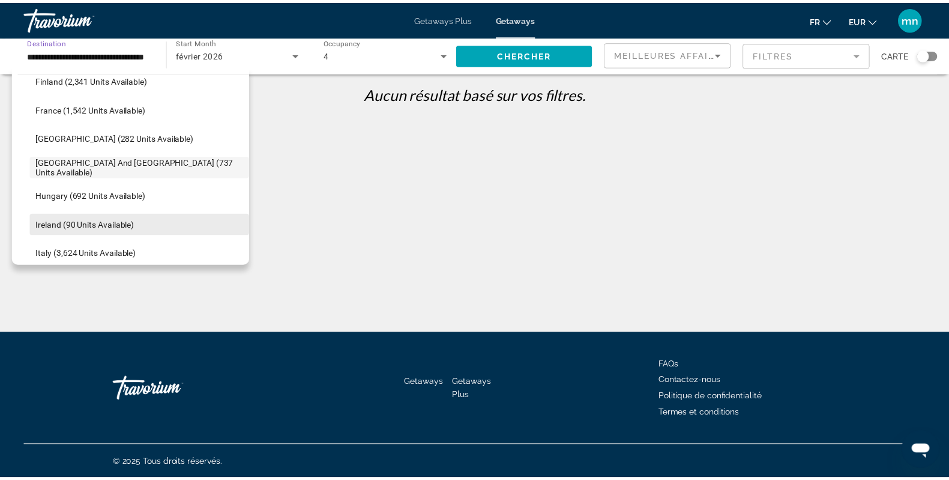
scroll to position [405, 0]
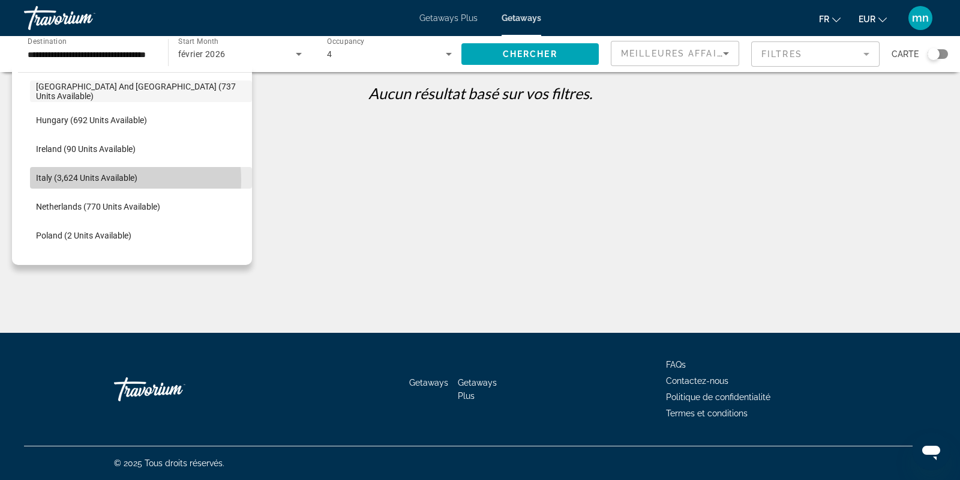
click at [95, 179] on span "Italy (3,624 units available)" at bounding box center [86, 178] width 101 height 10
type input "**********"
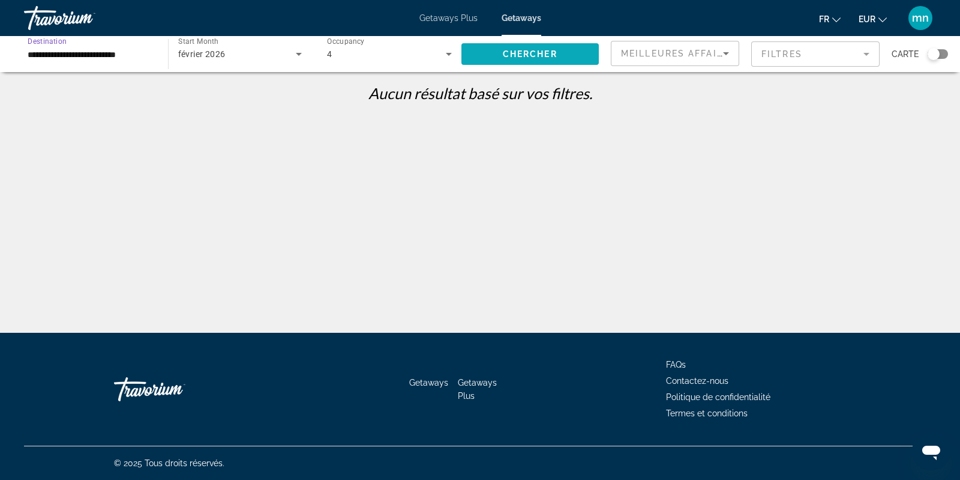
click at [502, 57] on span "Search widget" at bounding box center [530, 54] width 138 height 29
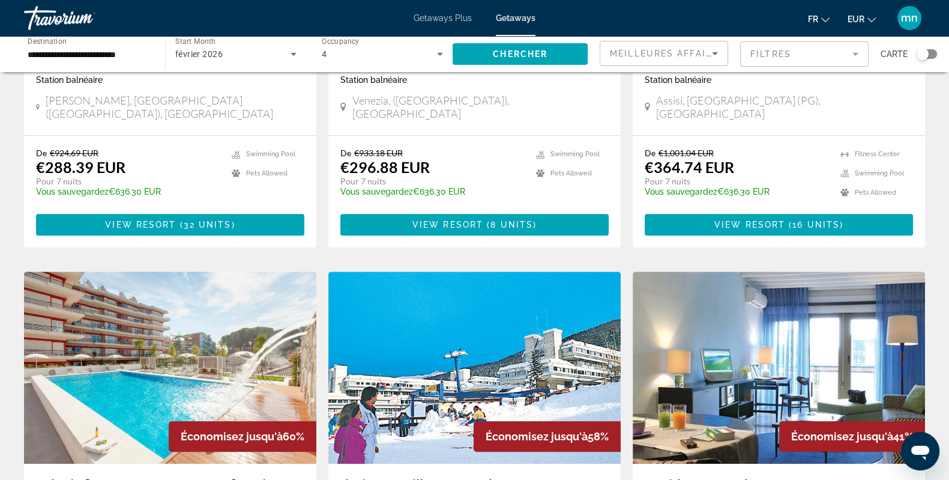
scroll to position [1200, 0]
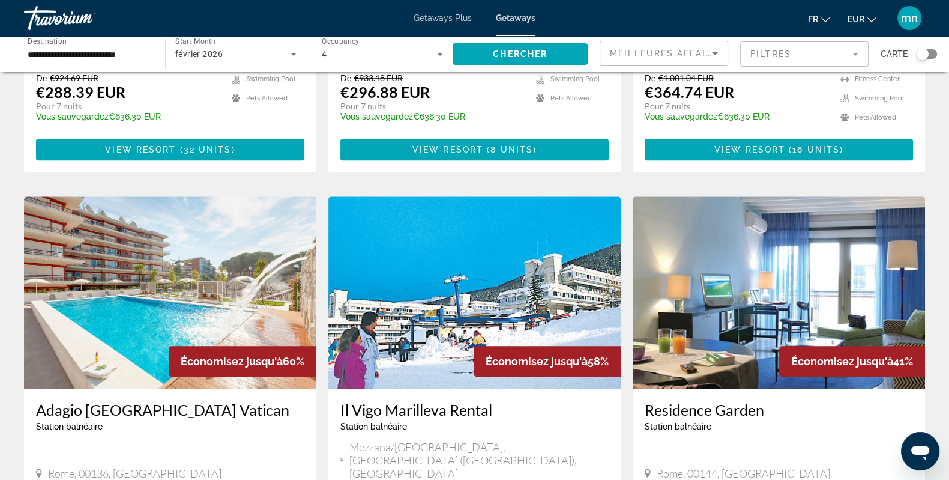
click at [253, 242] on img "Main content" at bounding box center [170, 292] width 292 height 192
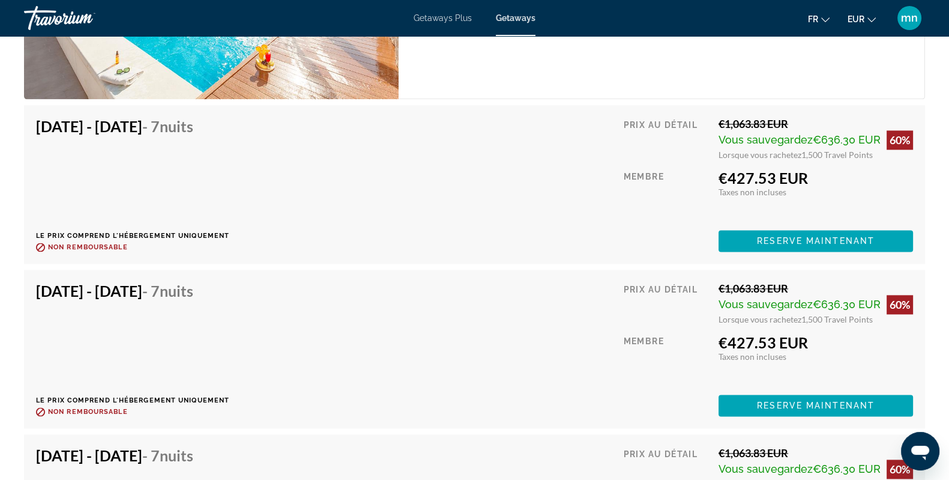
scroll to position [2100, 0]
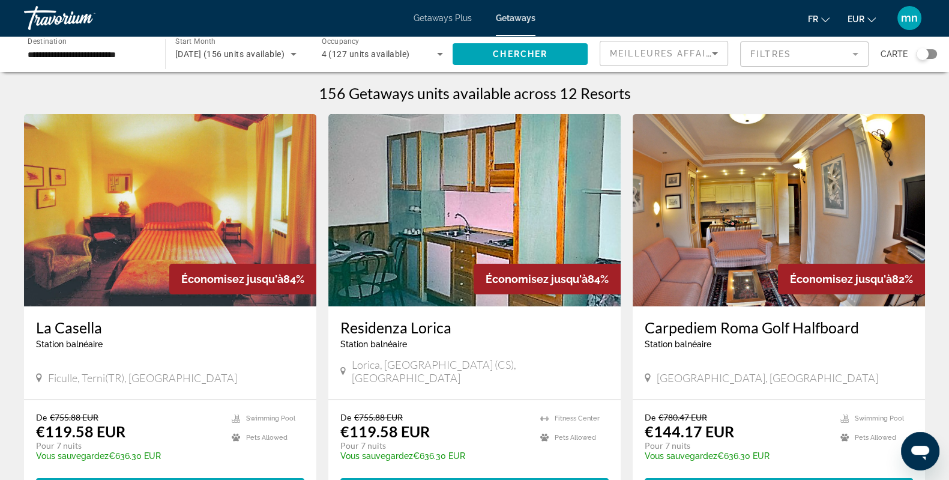
click at [117, 54] on input "**********" at bounding box center [89, 54] width 122 height 14
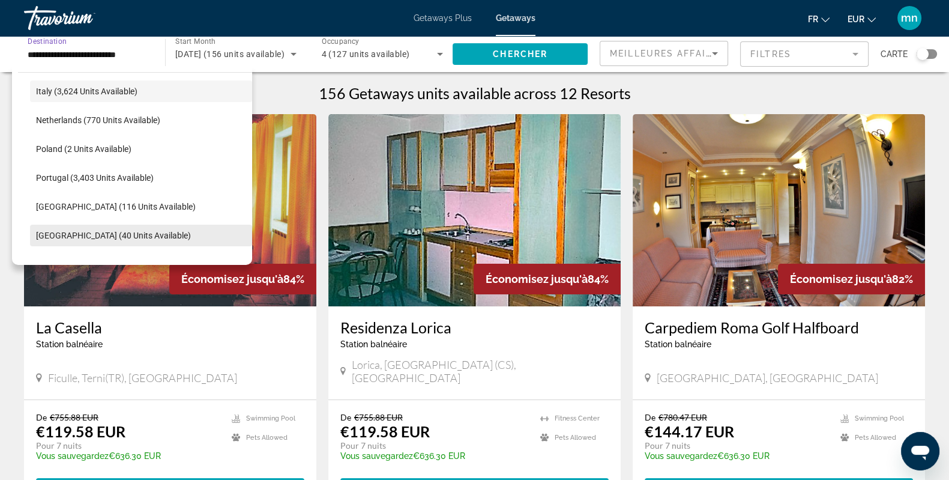
scroll to position [567, 0]
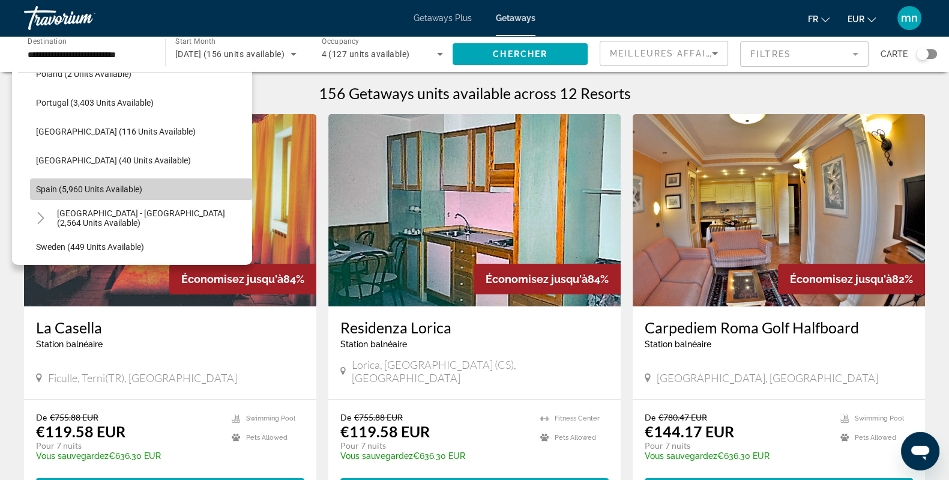
click at [203, 185] on span "Search widget" at bounding box center [141, 189] width 222 height 29
type input "**********"
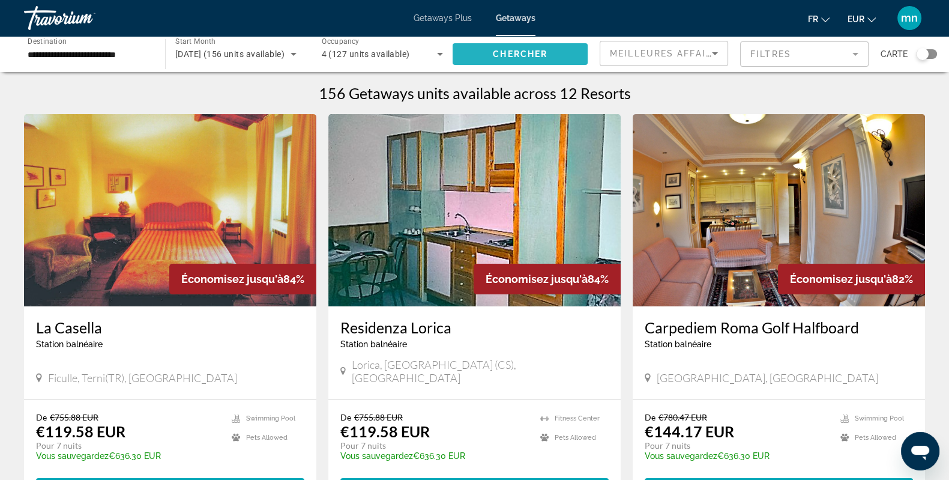
click at [552, 59] on span "Search widget" at bounding box center [519, 54] width 135 height 29
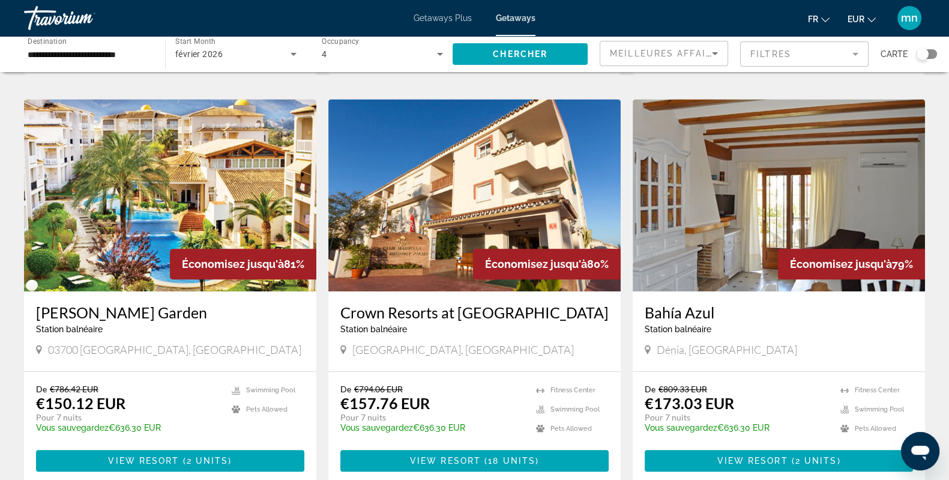
scroll to position [1275, 0]
click at [200, 163] on img "Main content" at bounding box center [170, 195] width 292 height 192
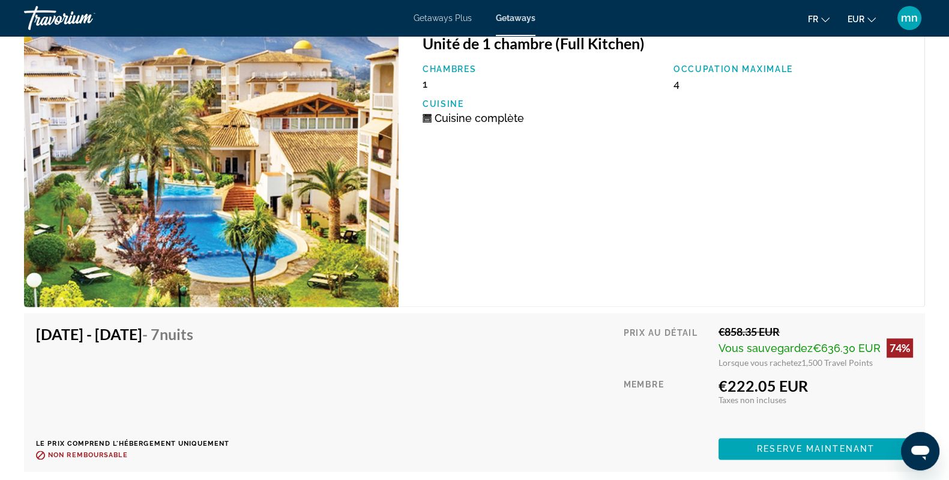
scroll to position [2235, 0]
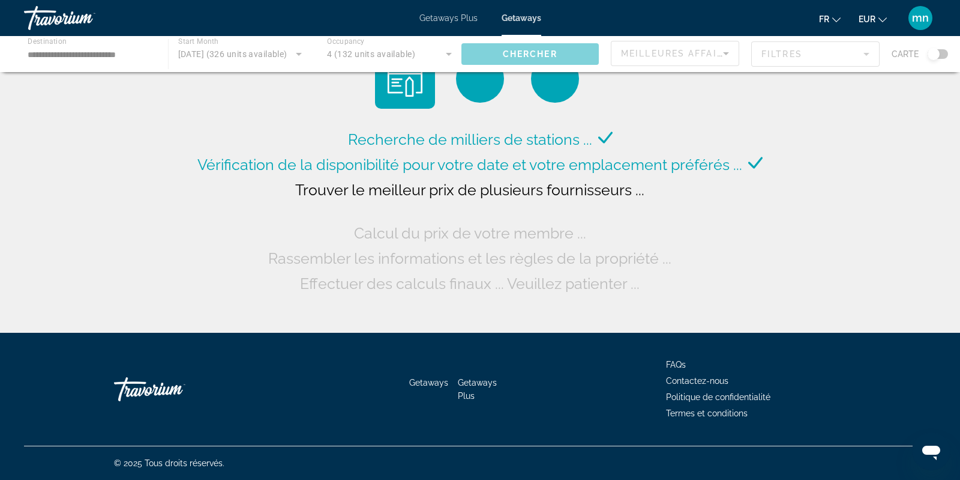
click at [232, 48] on div "Main content" at bounding box center [480, 54] width 960 height 36
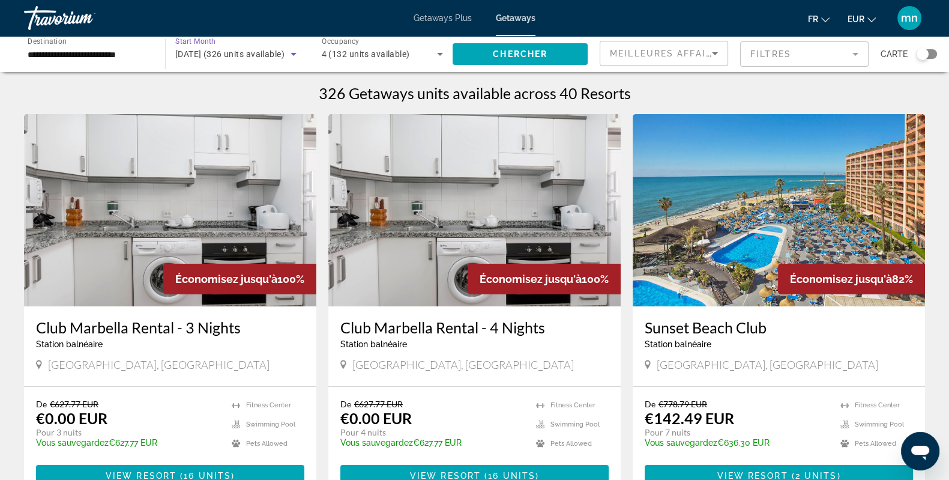
click at [209, 49] on span "[DATE] (326 units available)" at bounding box center [229, 54] width 109 height 10
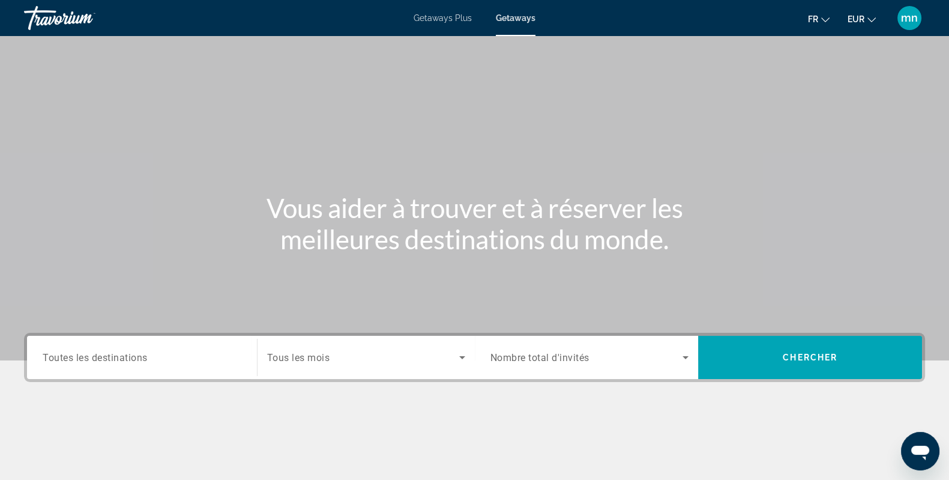
click at [393, 358] on span "Search widget" at bounding box center [363, 357] width 192 height 14
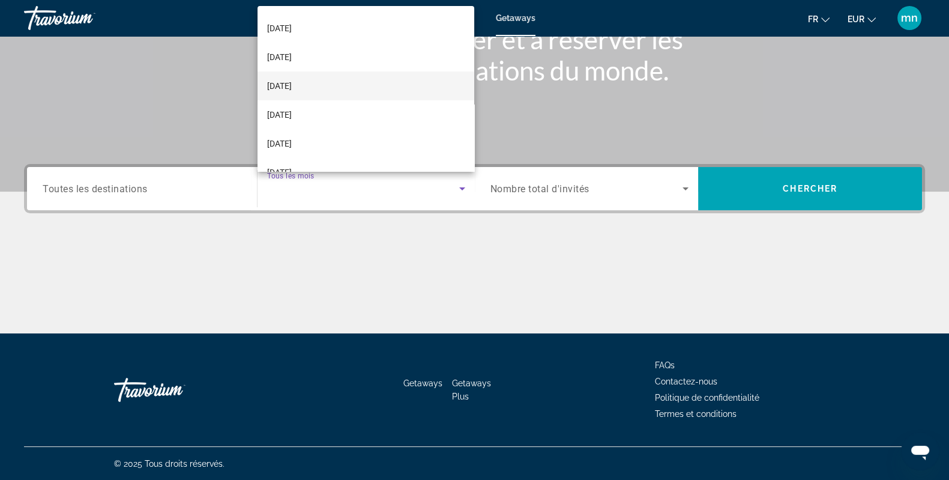
scroll to position [149, 0]
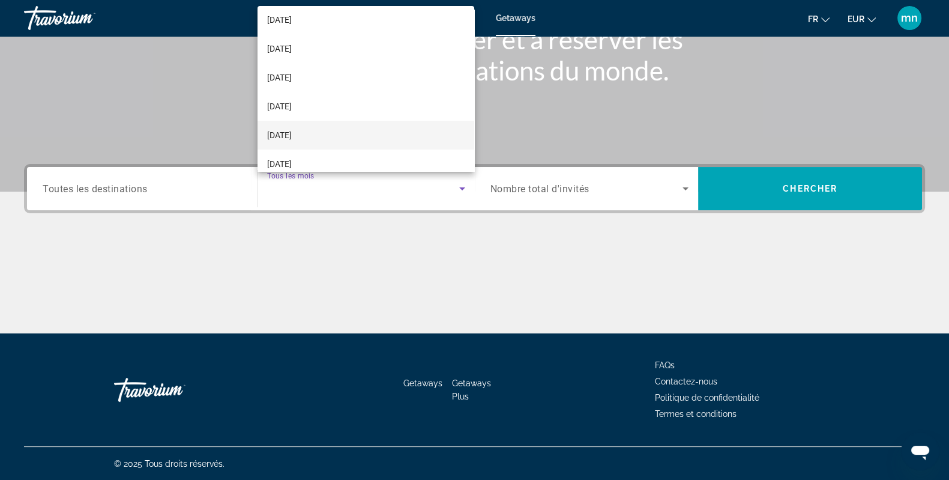
click at [375, 124] on mat-option "[DATE]" at bounding box center [365, 135] width 217 height 29
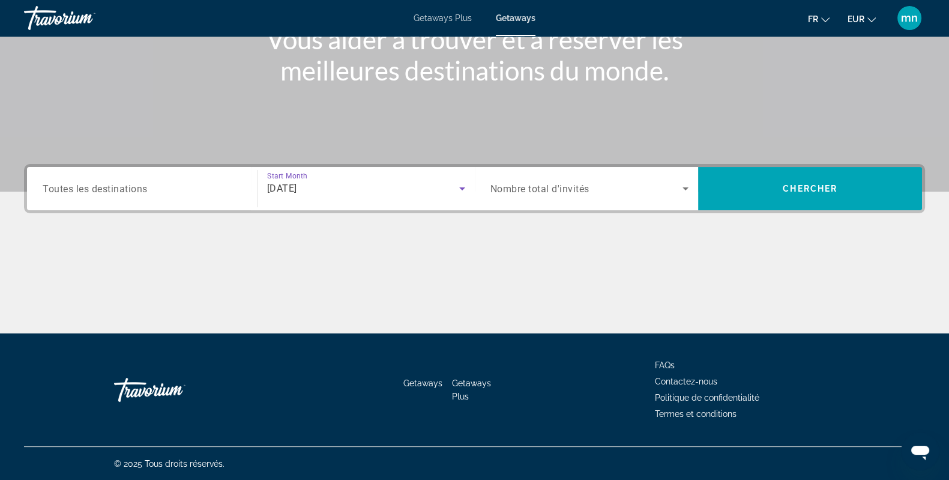
click at [143, 187] on span "Toutes les destinations" at bounding box center [95, 187] width 105 height 11
click at [143, 187] on input "Destination Toutes les destinations" at bounding box center [142, 189] width 199 height 14
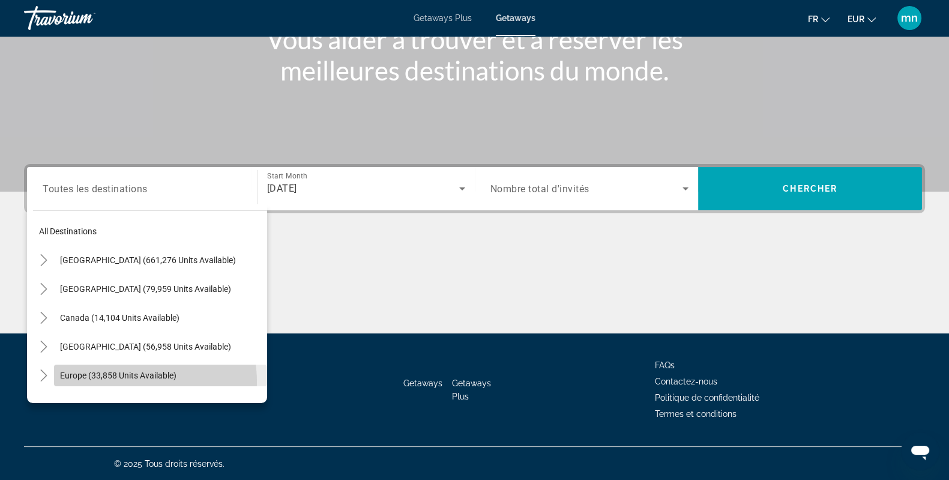
click at [123, 381] on span "Search widget" at bounding box center [160, 375] width 213 height 29
type input "**********"
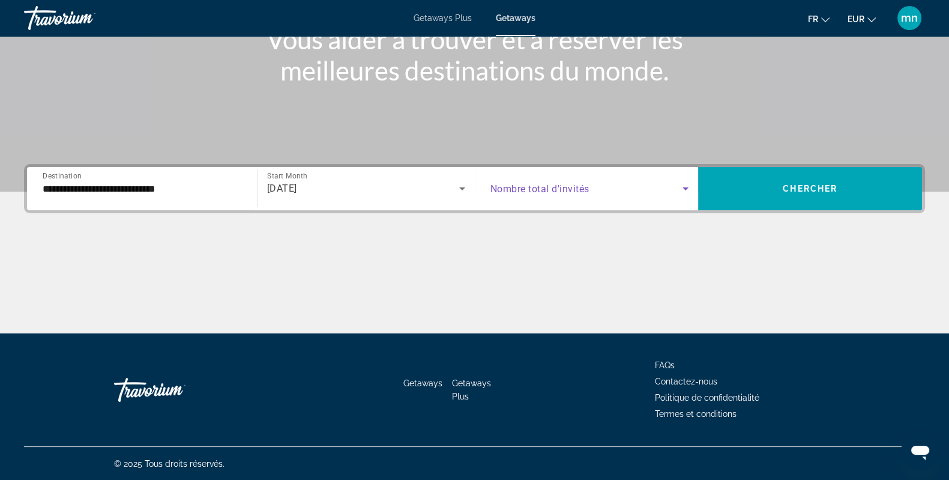
click at [624, 188] on span "Search widget" at bounding box center [586, 188] width 193 height 14
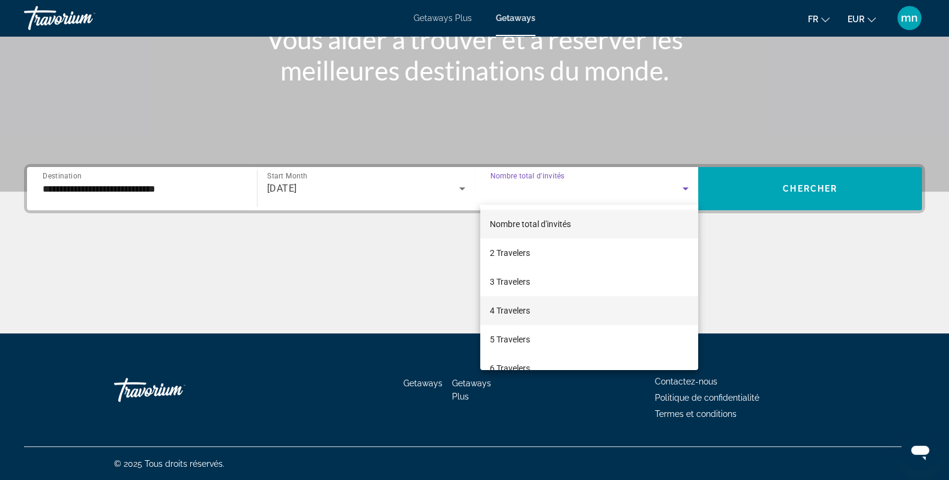
click at [588, 311] on mat-option "4 Travelers" at bounding box center [589, 310] width 218 height 29
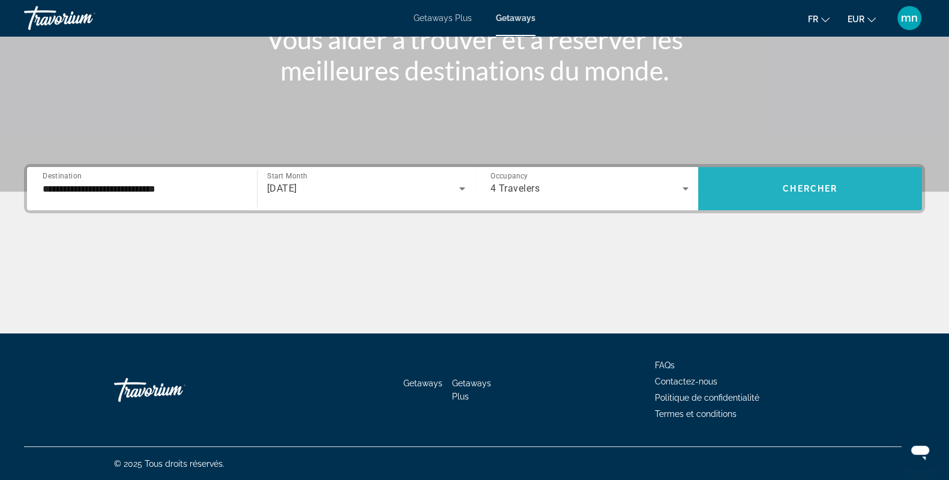
click at [774, 187] on span "Search widget" at bounding box center [810, 188] width 224 height 29
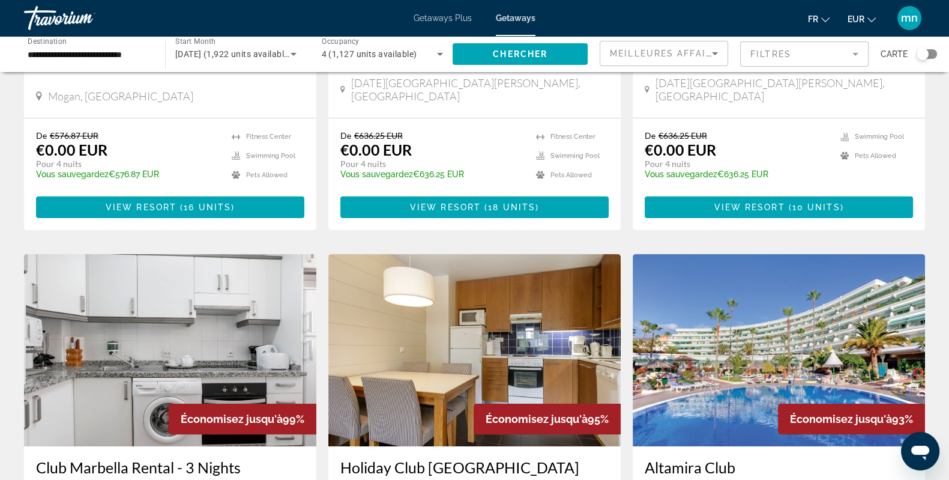
scroll to position [450, 0]
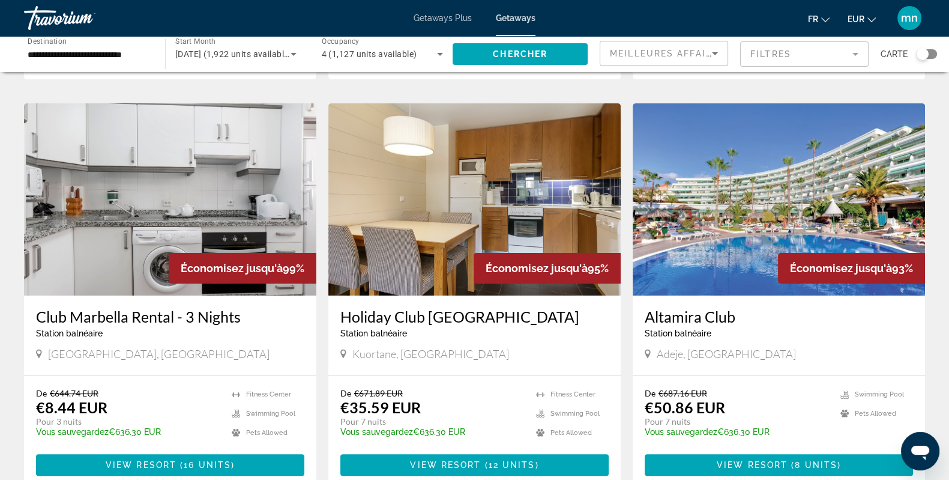
click at [746, 206] on img "Main content" at bounding box center [779, 199] width 292 height 192
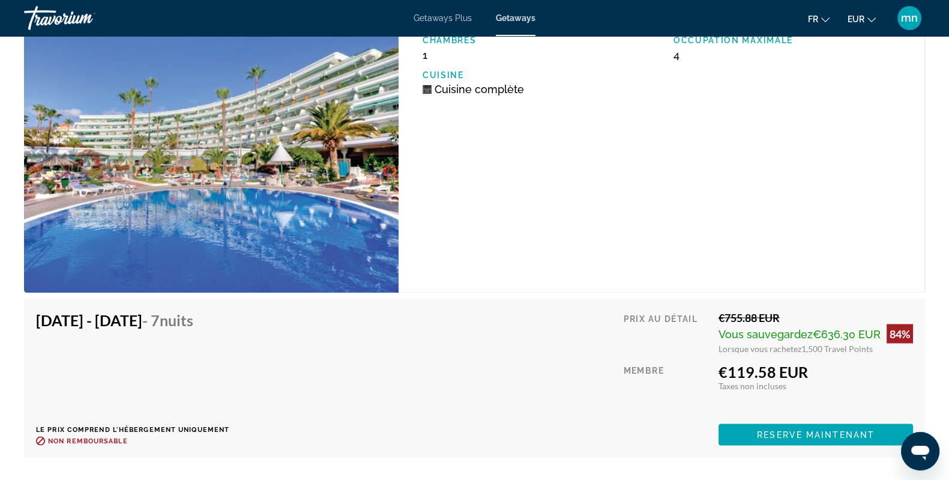
scroll to position [2626, 0]
